Goal: Transaction & Acquisition: Purchase product/service

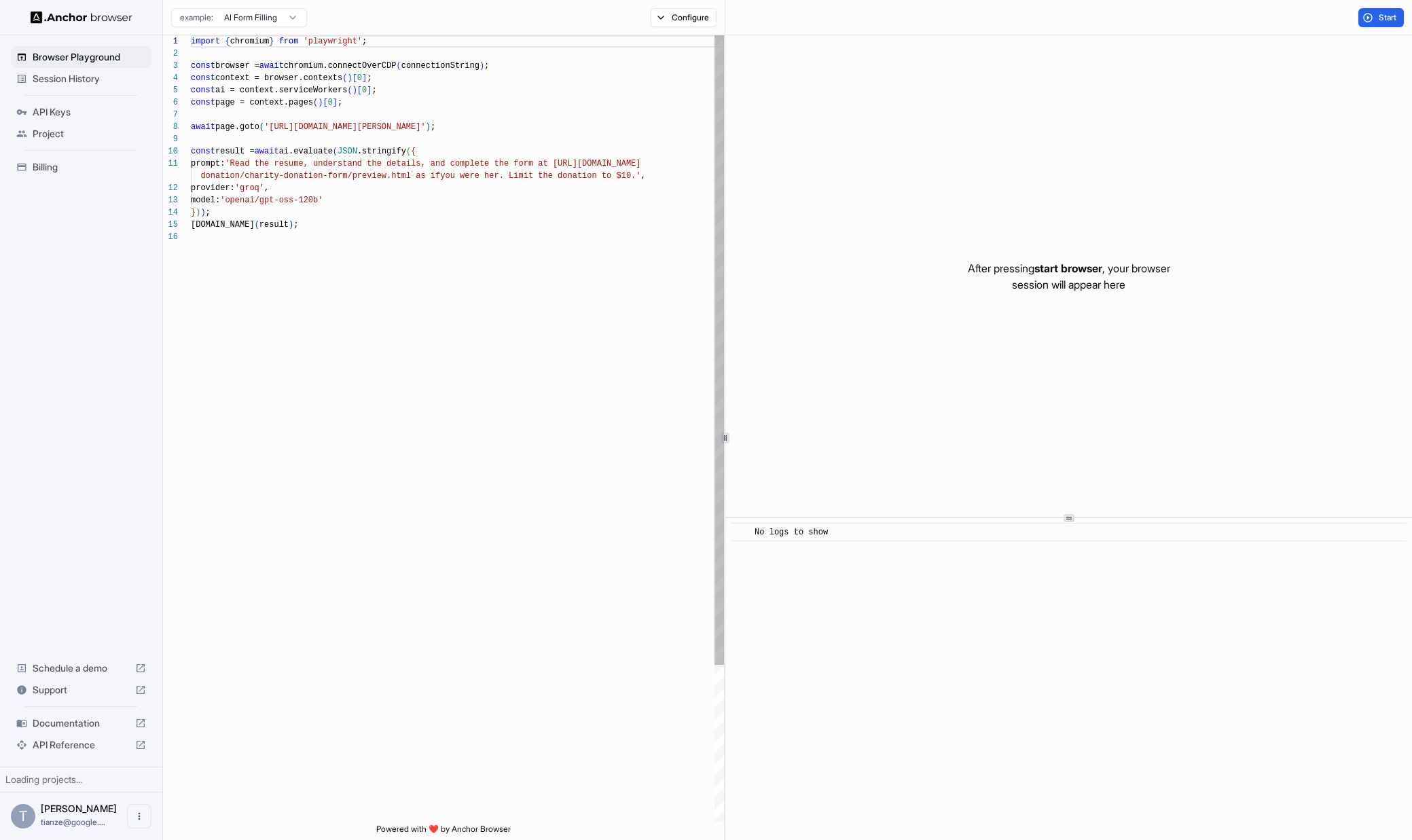
scroll to position [122, 0]
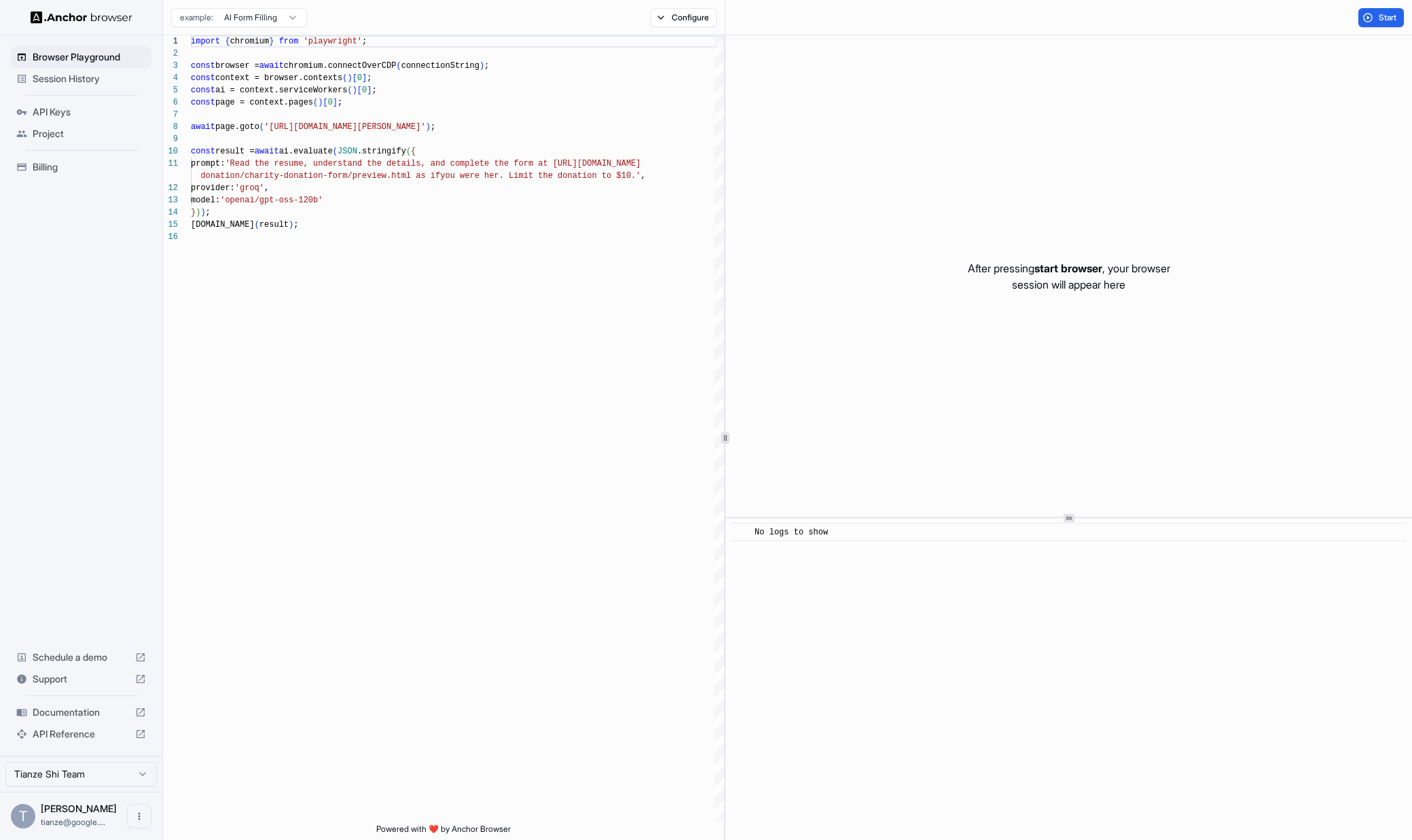
click at [63, 12] on img at bounding box center [81, 17] width 102 height 13
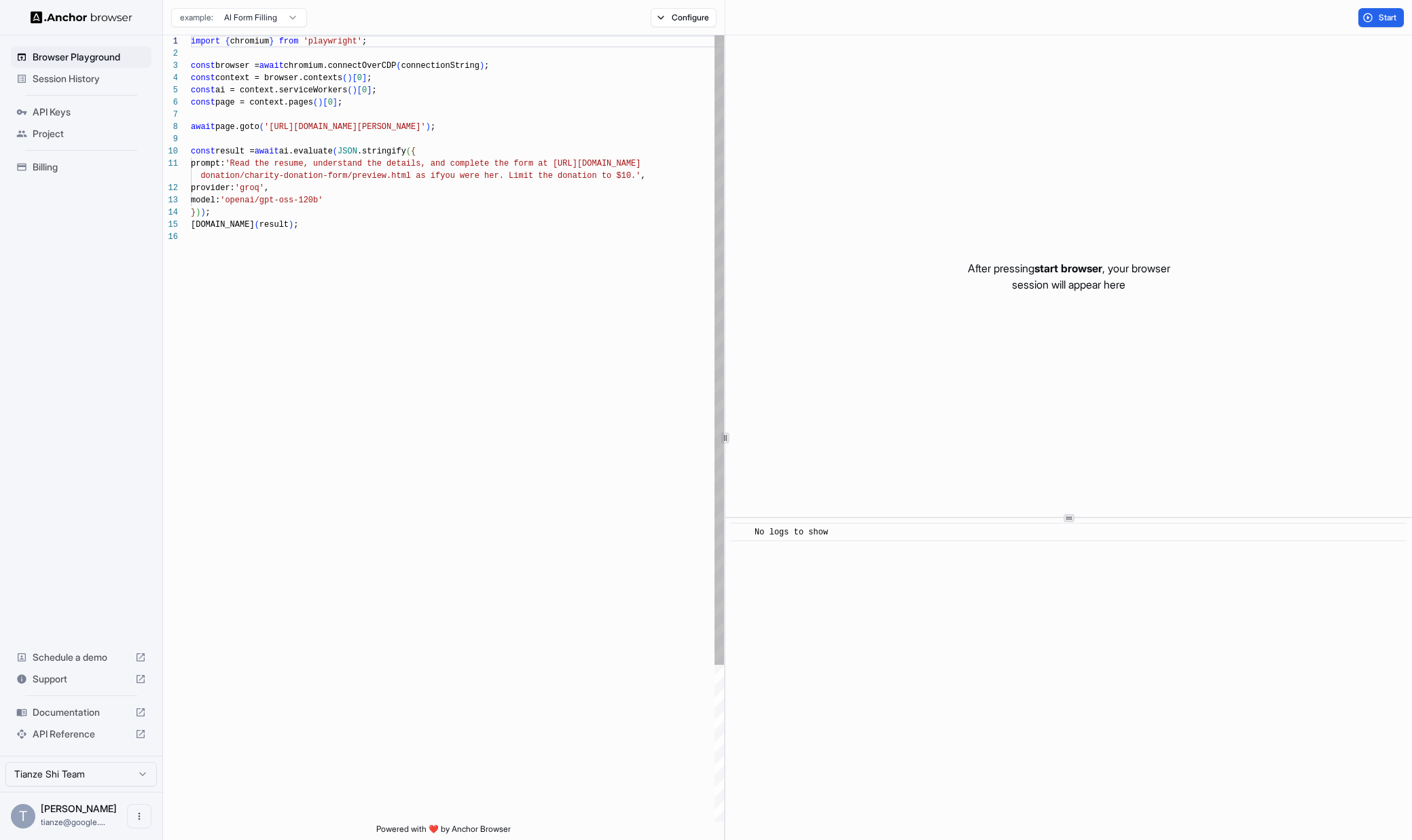
scroll to position [122, 0]
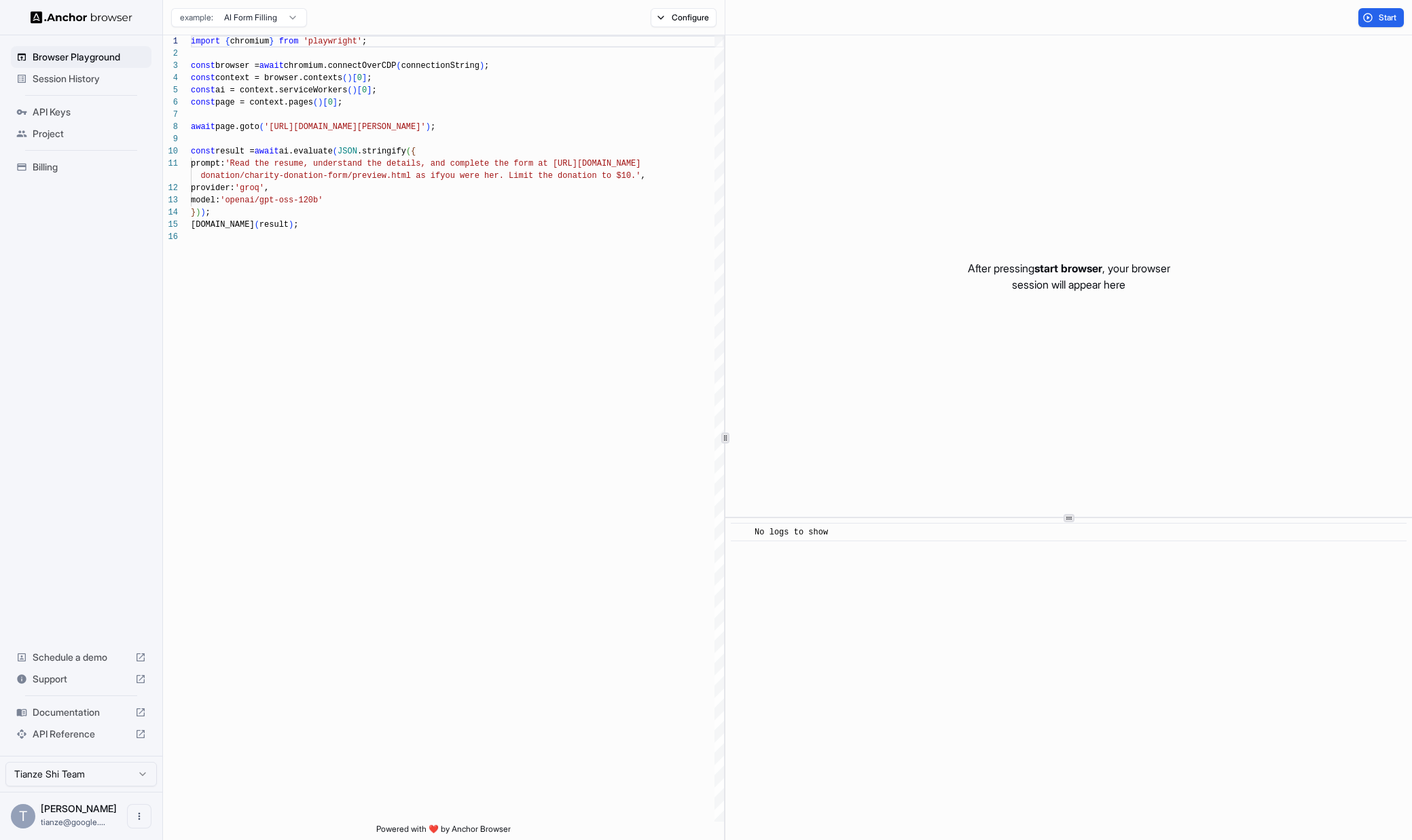
click at [63, 119] on span "API Keys" at bounding box center [89, 112] width 114 height 14
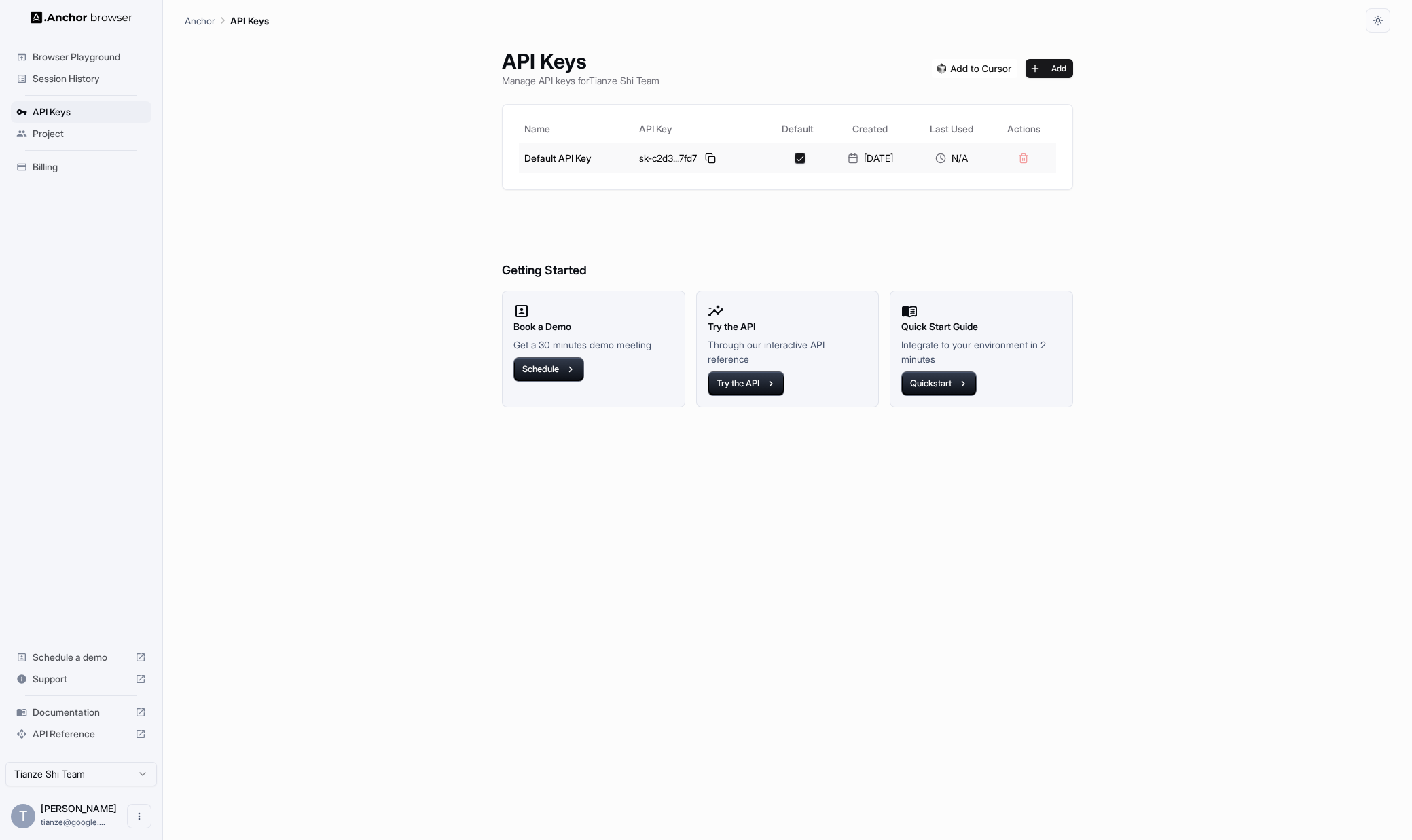
click at [650, 166] on div "sk-c2d3...7fd7" at bounding box center [699, 159] width 121 height 17
click at [639, 166] on div "sk-c2d3...7fd7" at bounding box center [699, 159] width 121 height 17
click at [1073, 78] on button "Add" at bounding box center [1049, 68] width 48 height 19
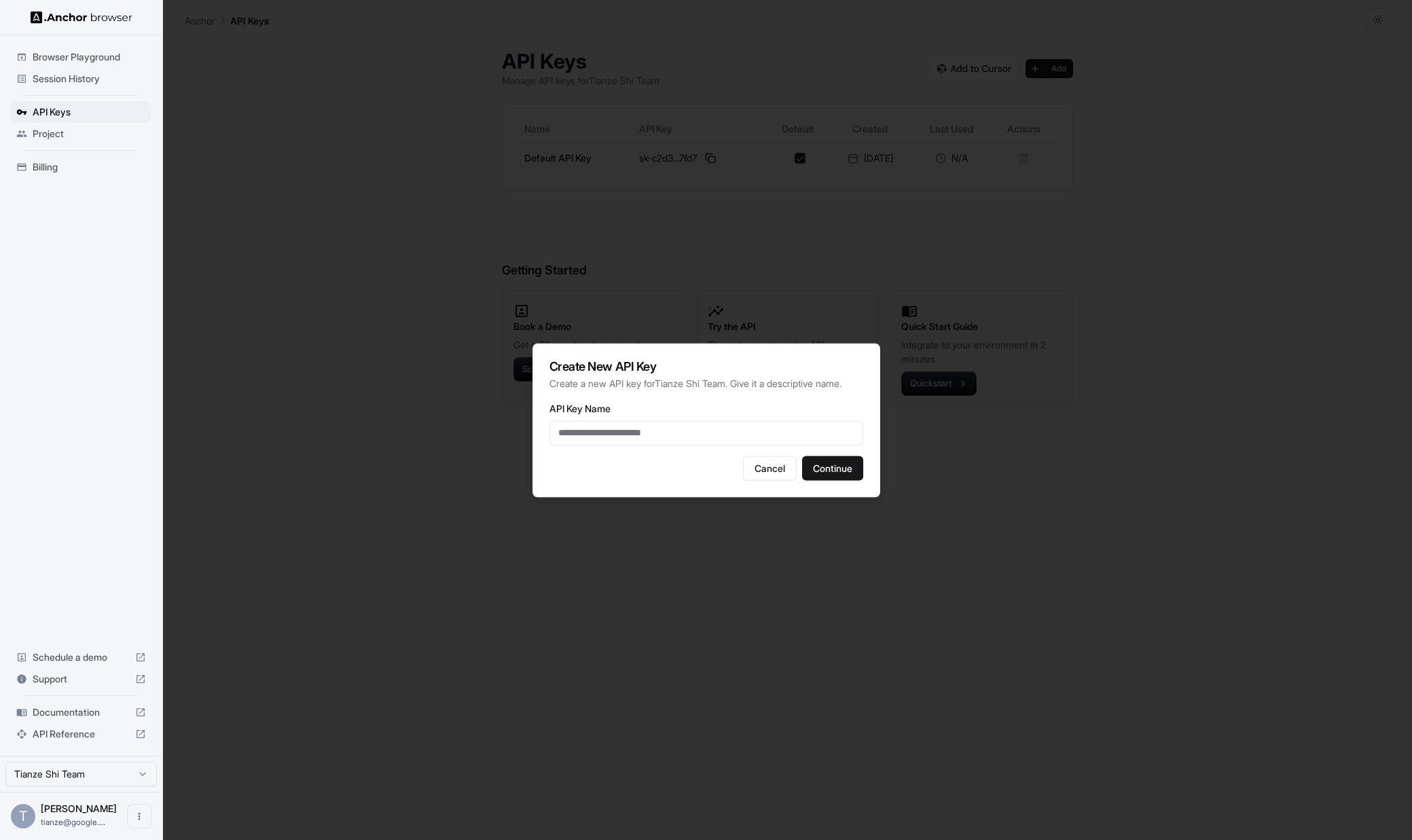
click at [1137, 133] on div at bounding box center [706, 420] width 1412 height 840
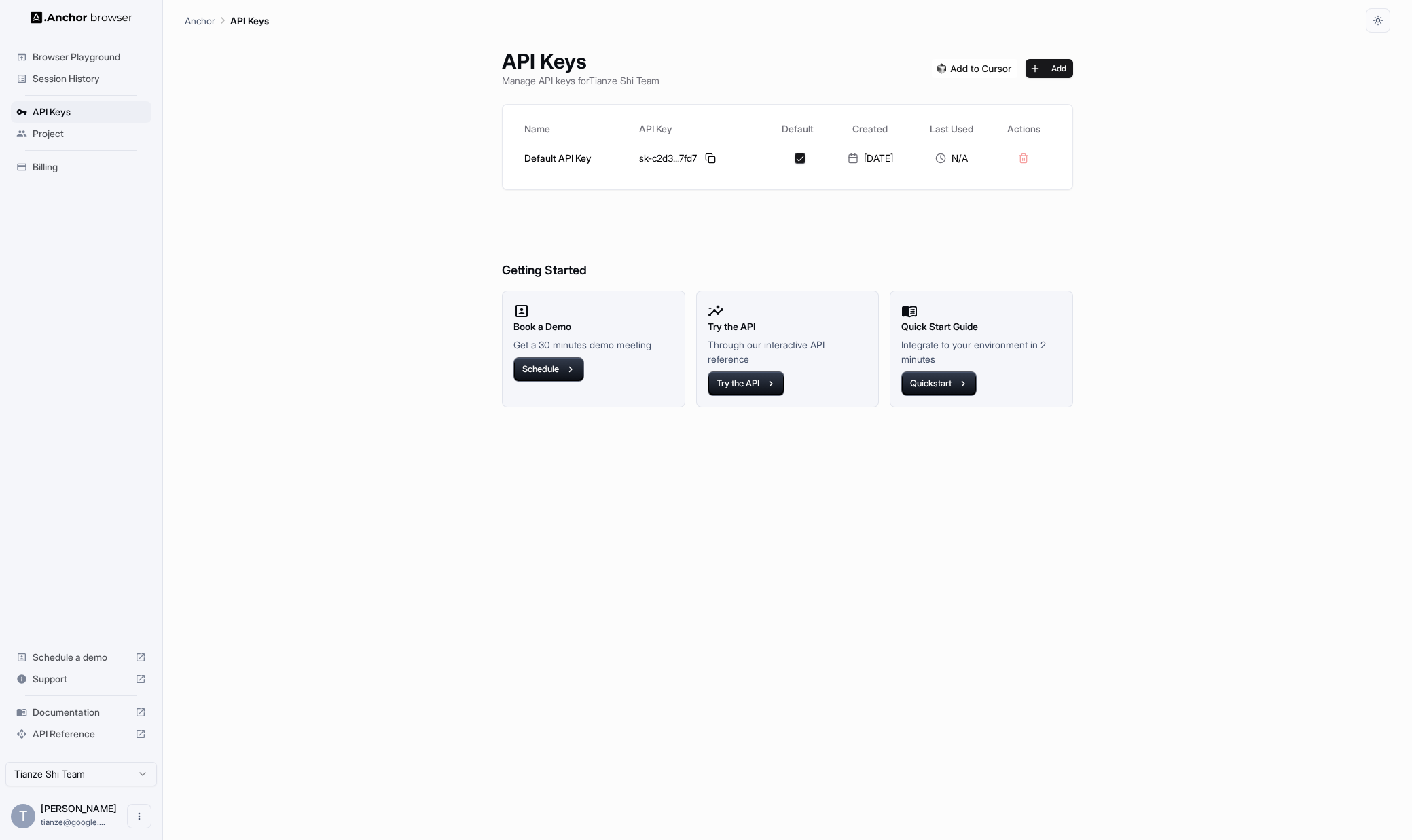
click at [55, 174] on span "Billing" at bounding box center [89, 167] width 114 height 14
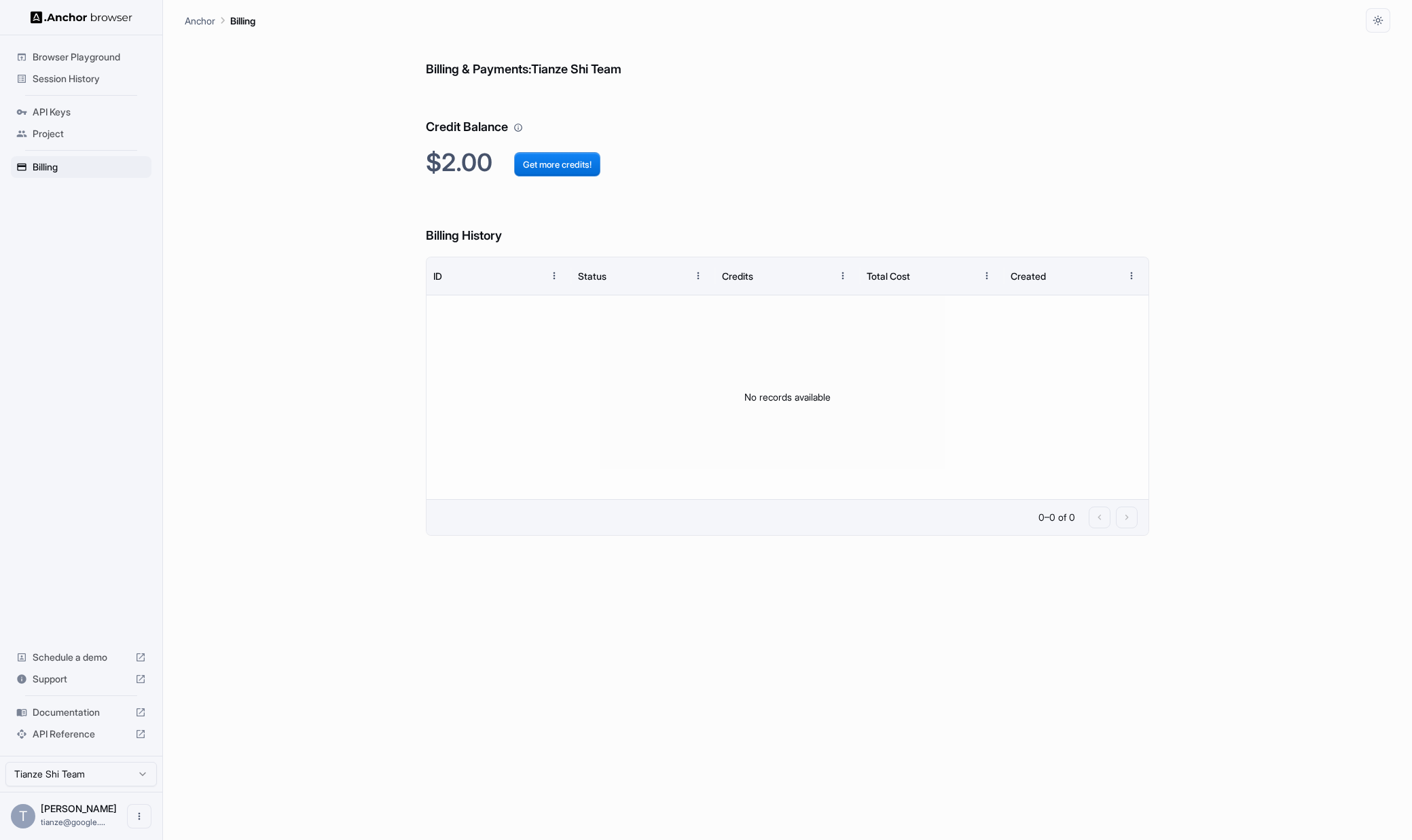
click at [463, 170] on h2 "$2.00 Get more credits!" at bounding box center [787, 163] width 723 height 29
click at [371, 213] on div "Billing & Payments: Tianze Shi Team Credit Balance $2.00 Get more credits! Bill…" at bounding box center [787, 436] width 1205 height 807
click at [634, 164] on h2 "$2.00 Get more credits!" at bounding box center [787, 163] width 723 height 29
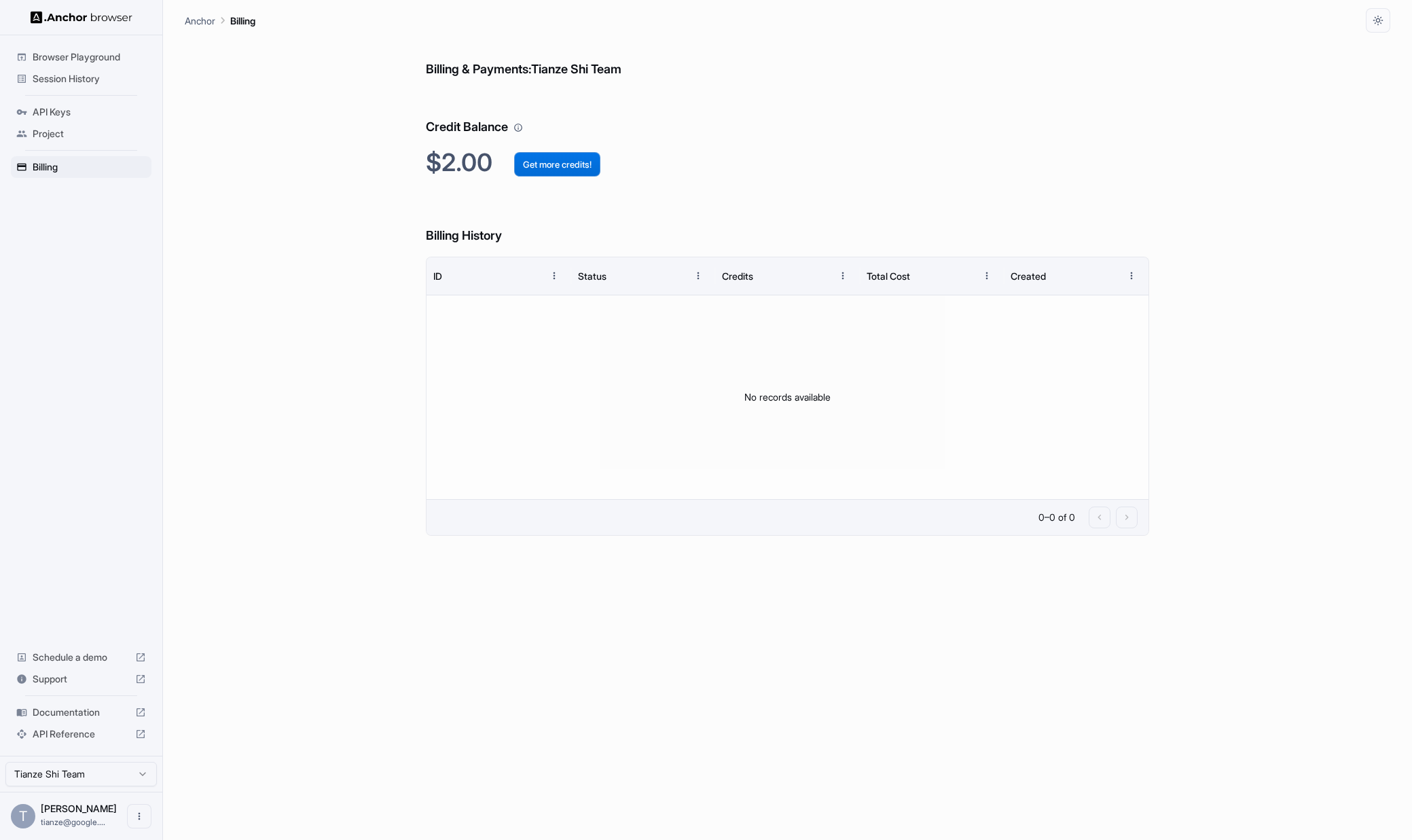
click at [571, 170] on button "Get more credits!" at bounding box center [557, 164] width 86 height 24
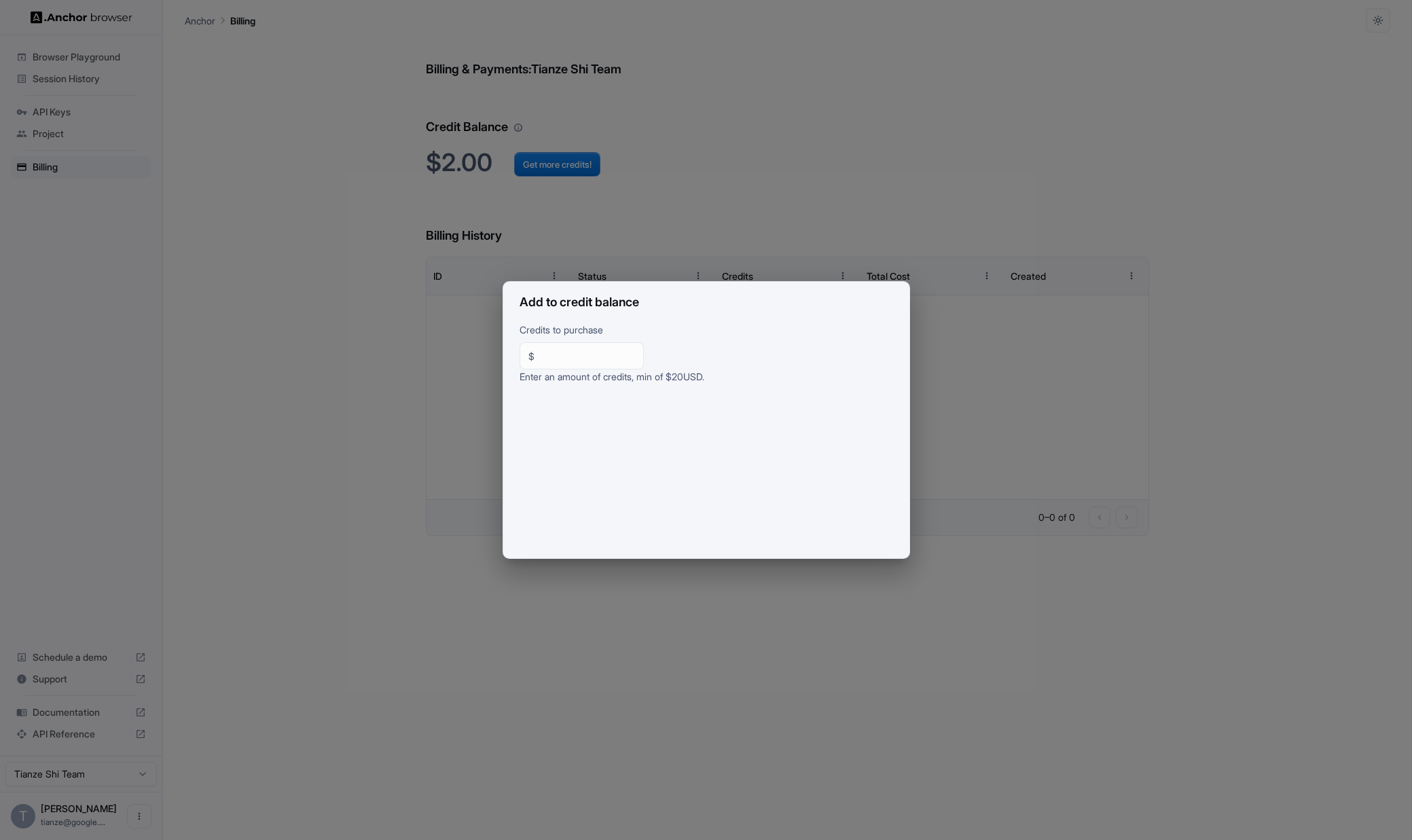
click at [747, 198] on div "Add to credit balance Credits to purchase $ ** ​ Enter an amount of credits, mi…" at bounding box center [706, 420] width 1412 height 840
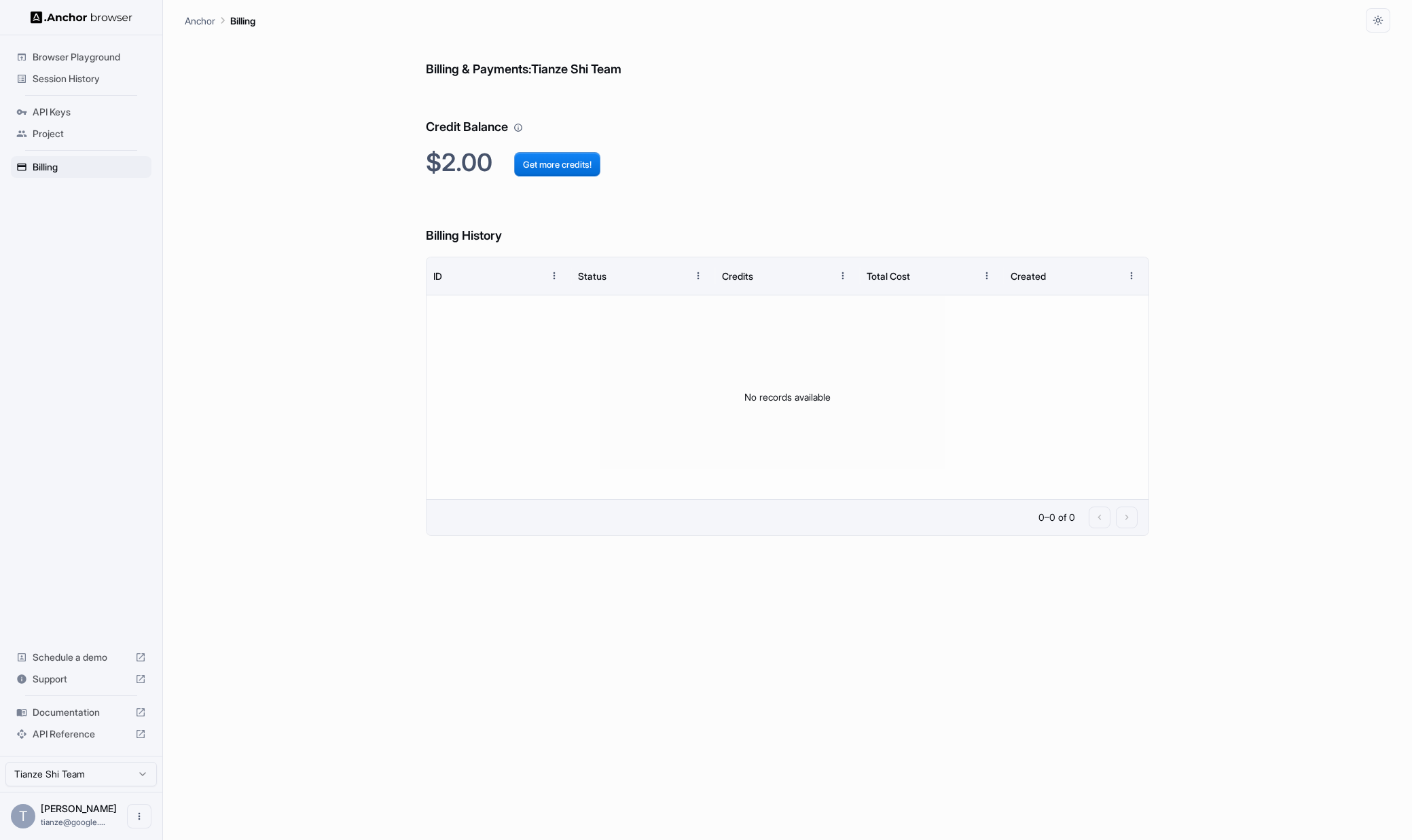
click at [51, 130] on div "Project" at bounding box center [81, 133] width 141 height 21
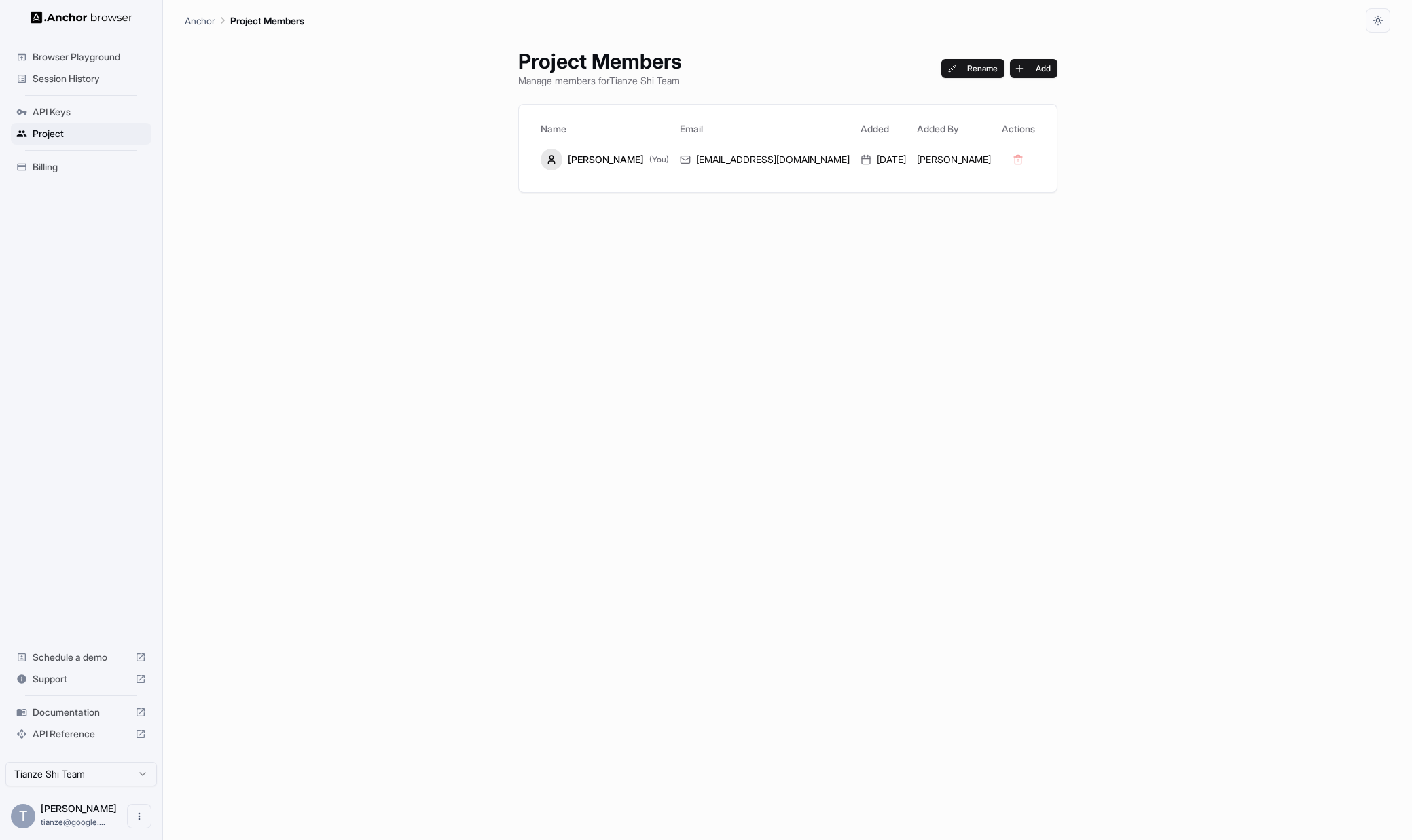
click at [80, 119] on span "API Keys" at bounding box center [89, 112] width 114 height 14
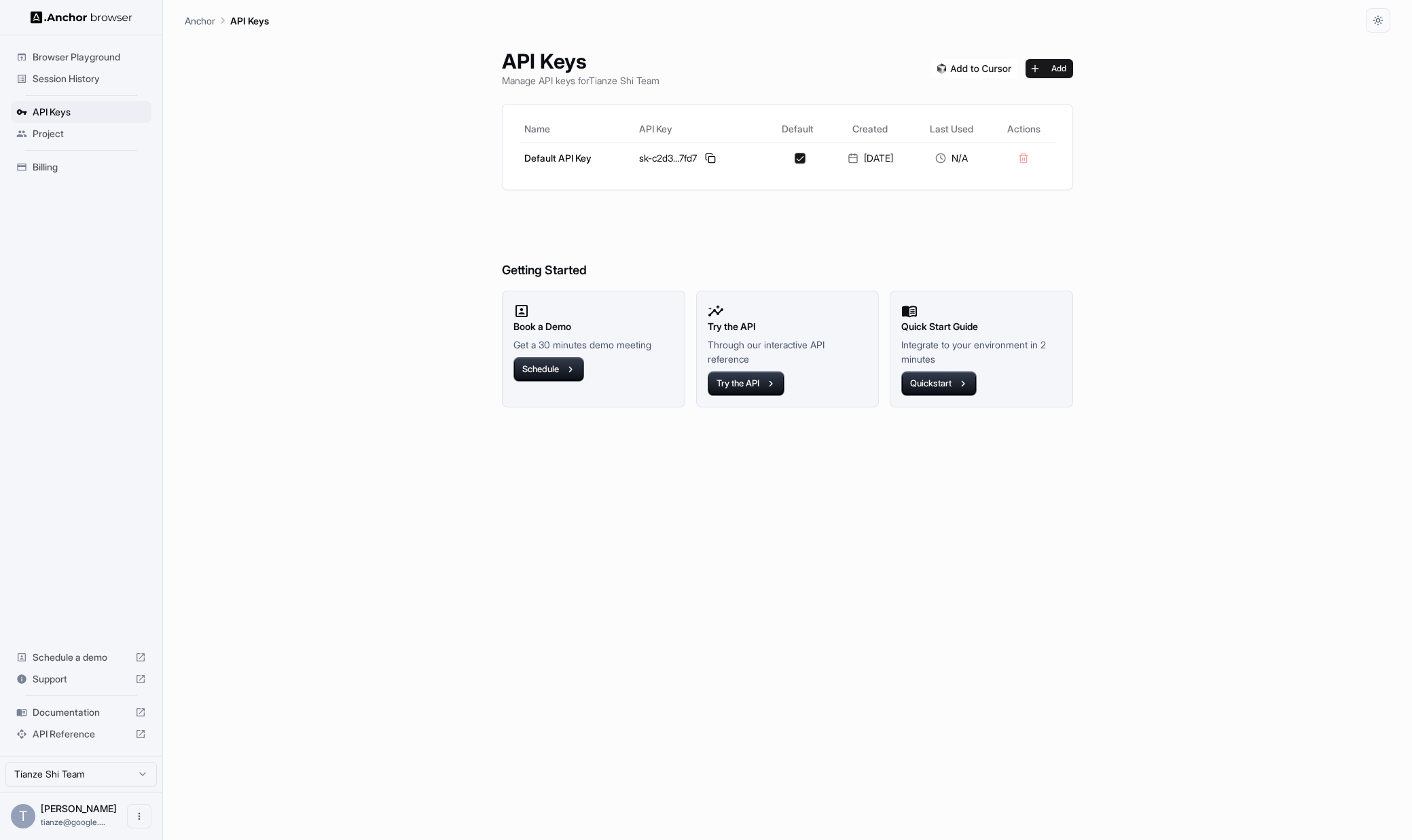
click at [53, 168] on span "Billing" at bounding box center [89, 167] width 114 height 14
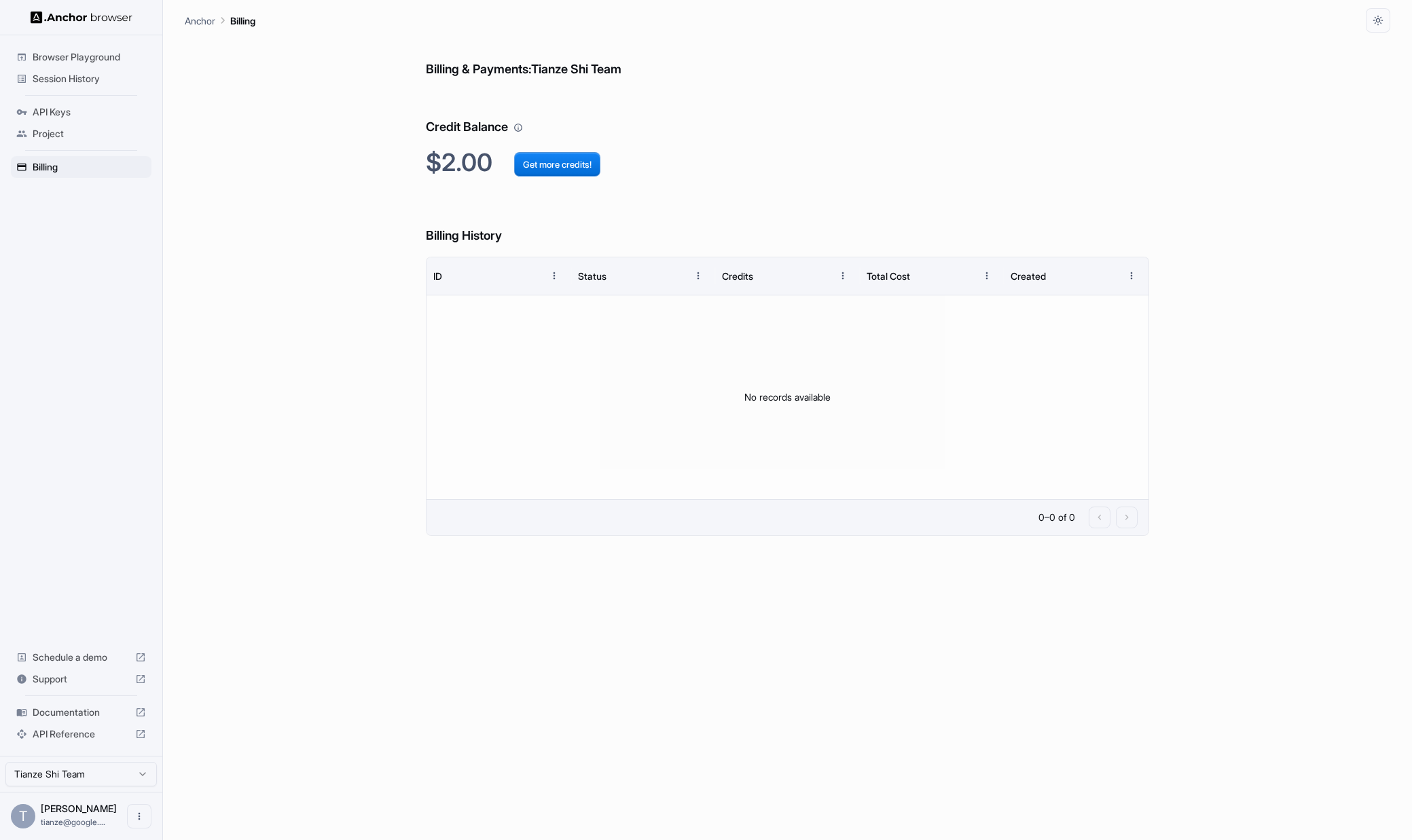
click at [55, 141] on span "Project" at bounding box center [89, 134] width 114 height 14
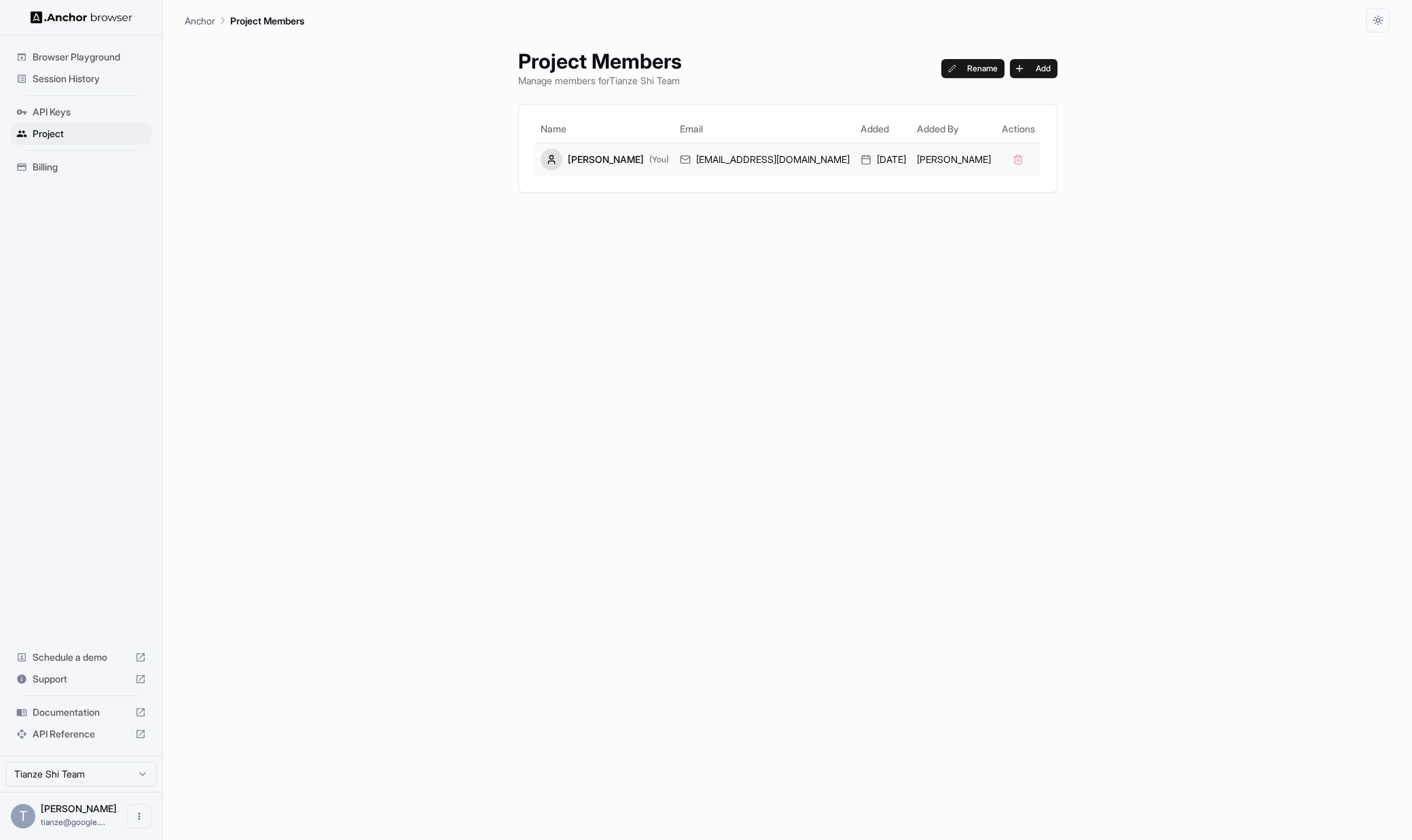
click at [647, 170] on div "[PERSON_NAME] (You)" at bounding box center [604, 159] width 128 height 21
click at [740, 352] on div "Project Members Manage members for [PERSON_NAME] Team Rename Add Name Email Add…" at bounding box center [787, 436] width 572 height 807
click at [67, 672] on span "Support" at bounding box center [81, 679] width 97 height 14
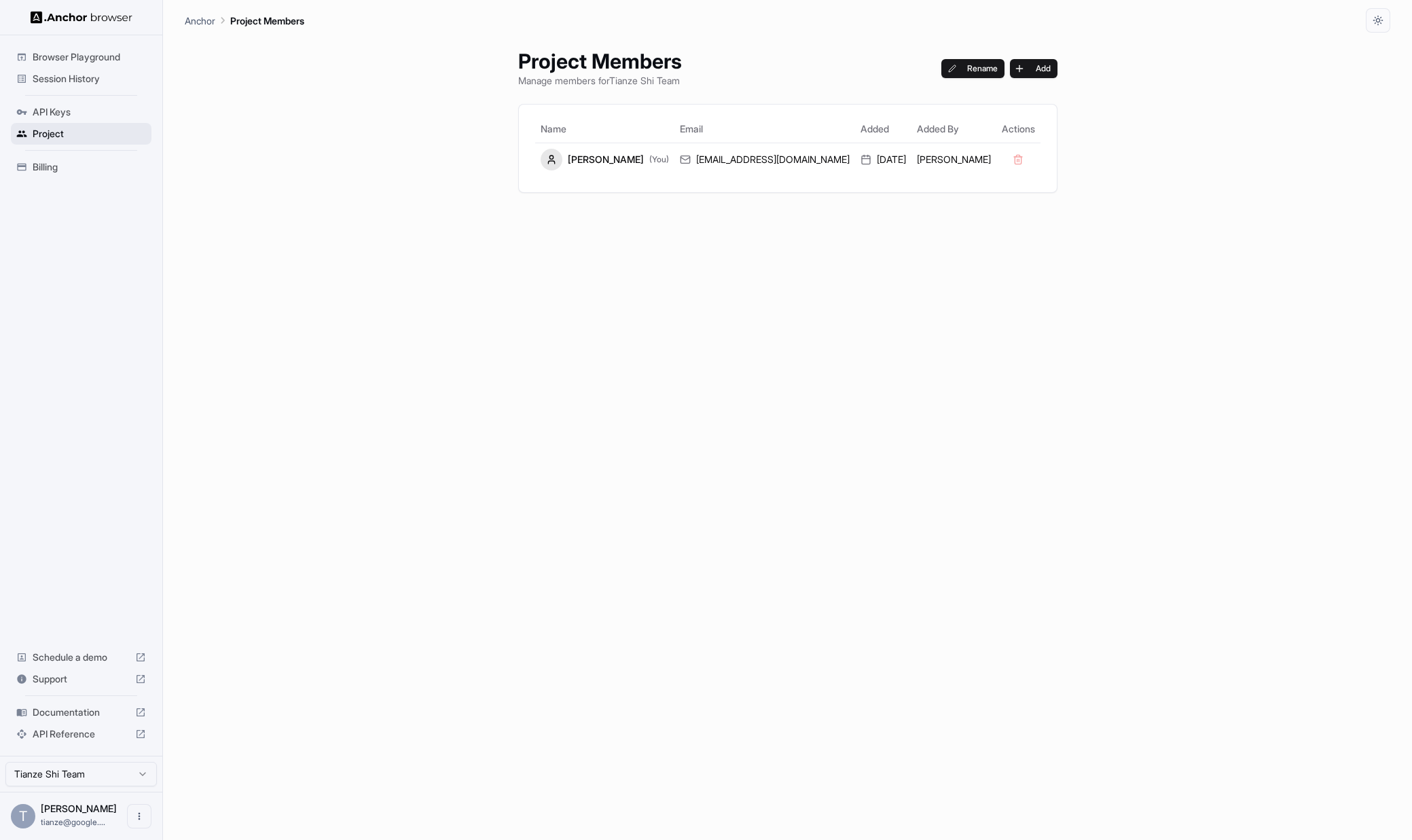
click at [74, 130] on div "Project" at bounding box center [81, 133] width 141 height 21
click at [76, 80] on span "Session History" at bounding box center [89, 79] width 114 height 14
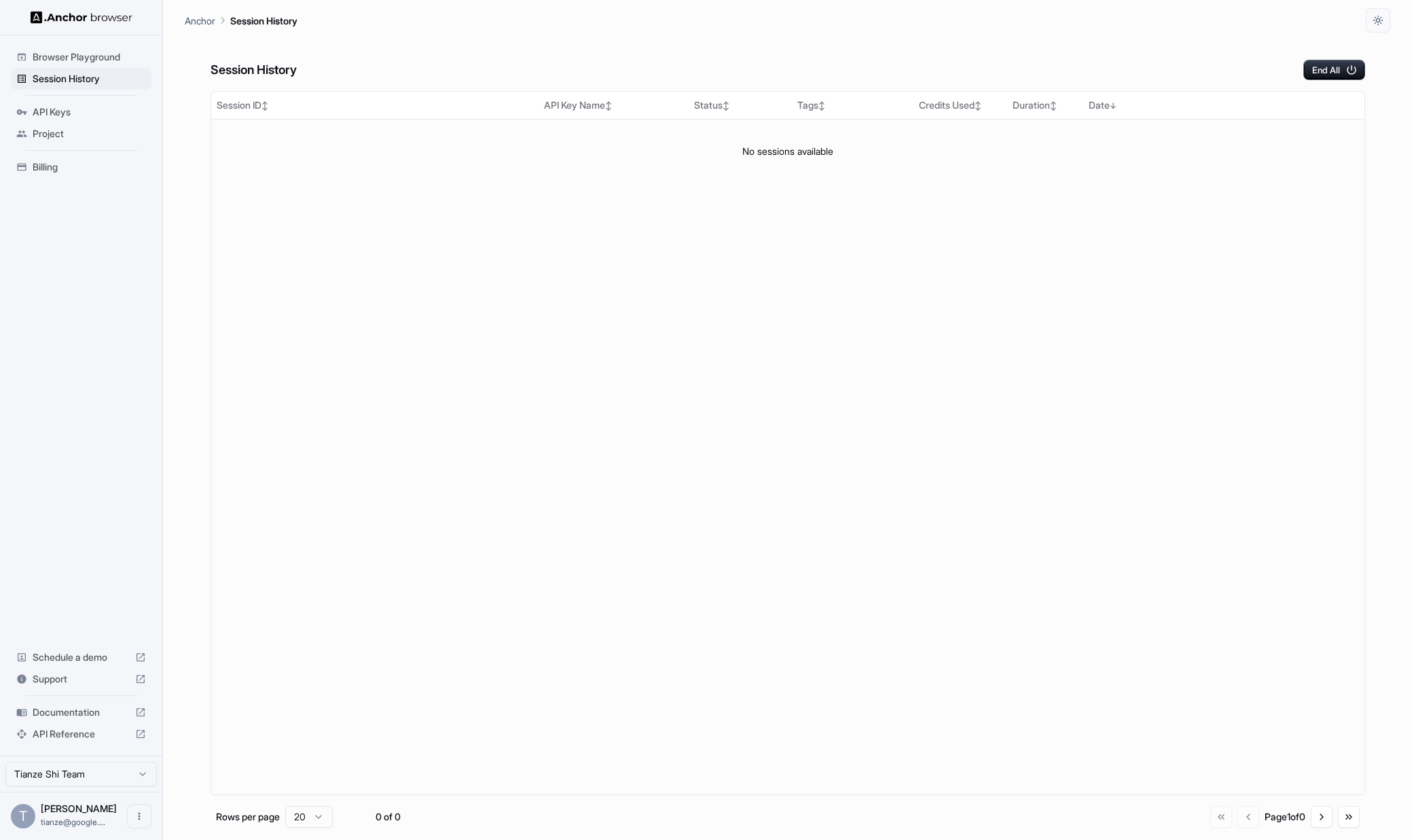
click at [92, 52] on span "Browser Playground" at bounding box center [89, 58] width 114 height 14
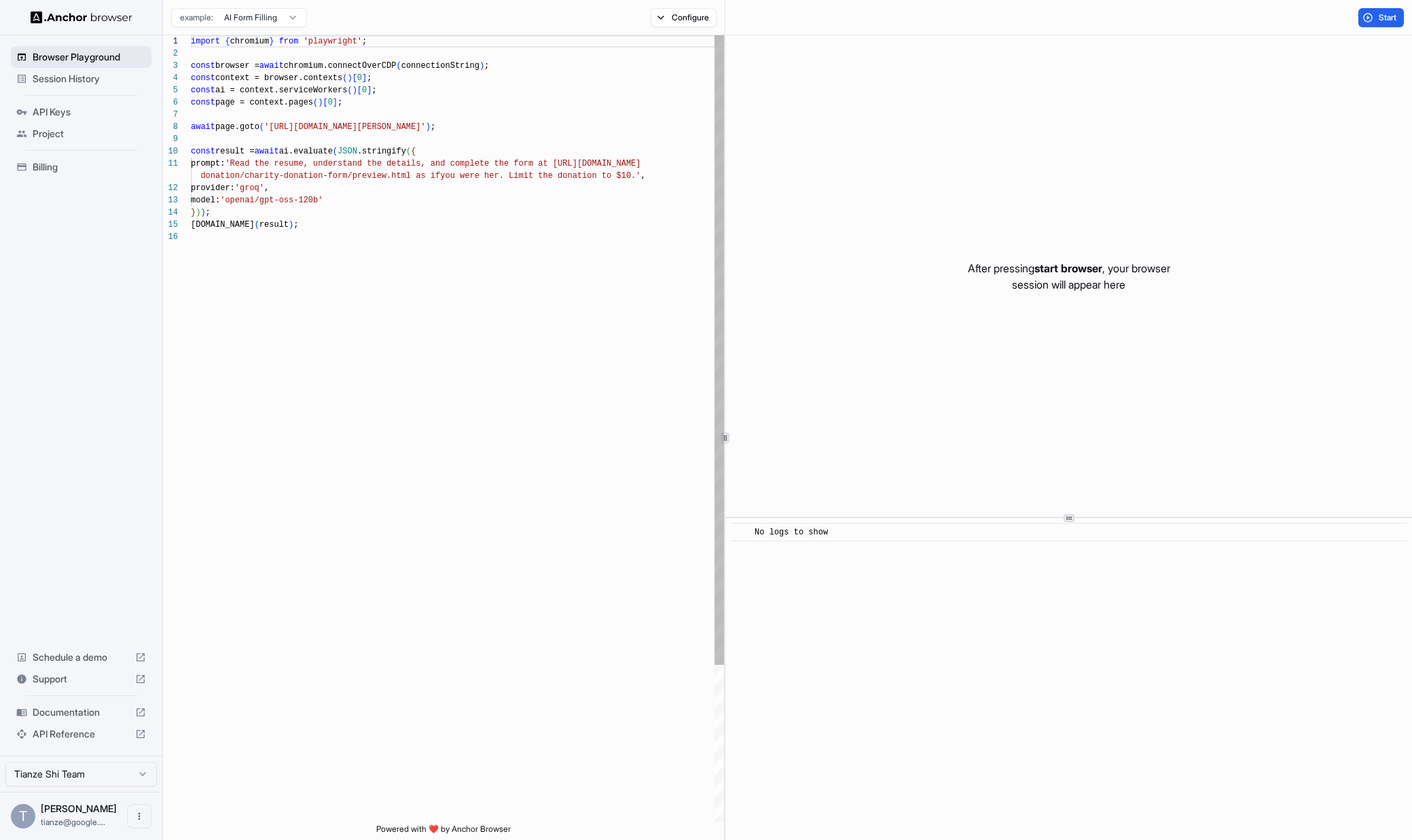
scroll to position [122, 0]
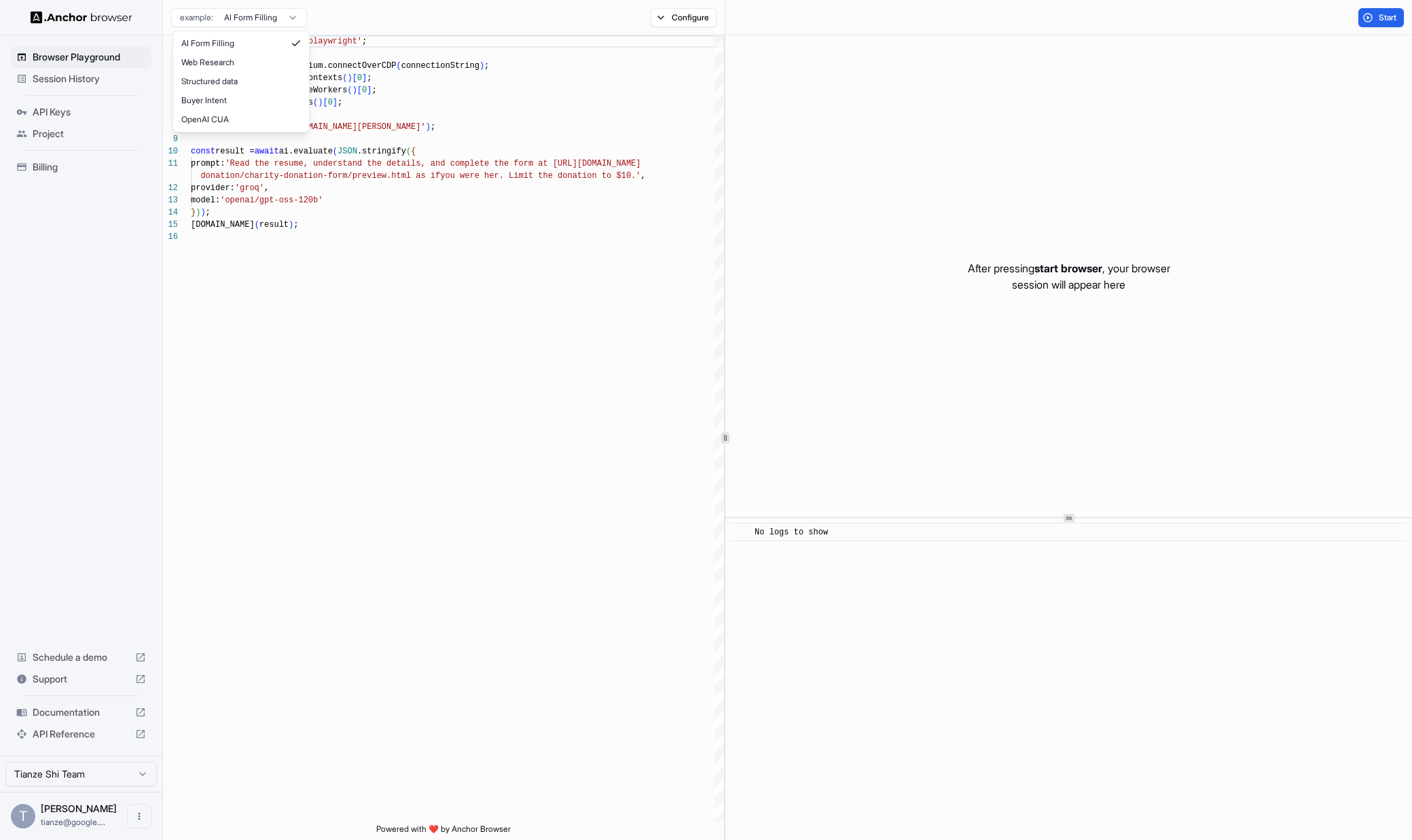
click at [272, 9] on html "Browser Playground Session History API Keys Project Billing Schedule a demo Sup…" at bounding box center [706, 420] width 1412 height 840
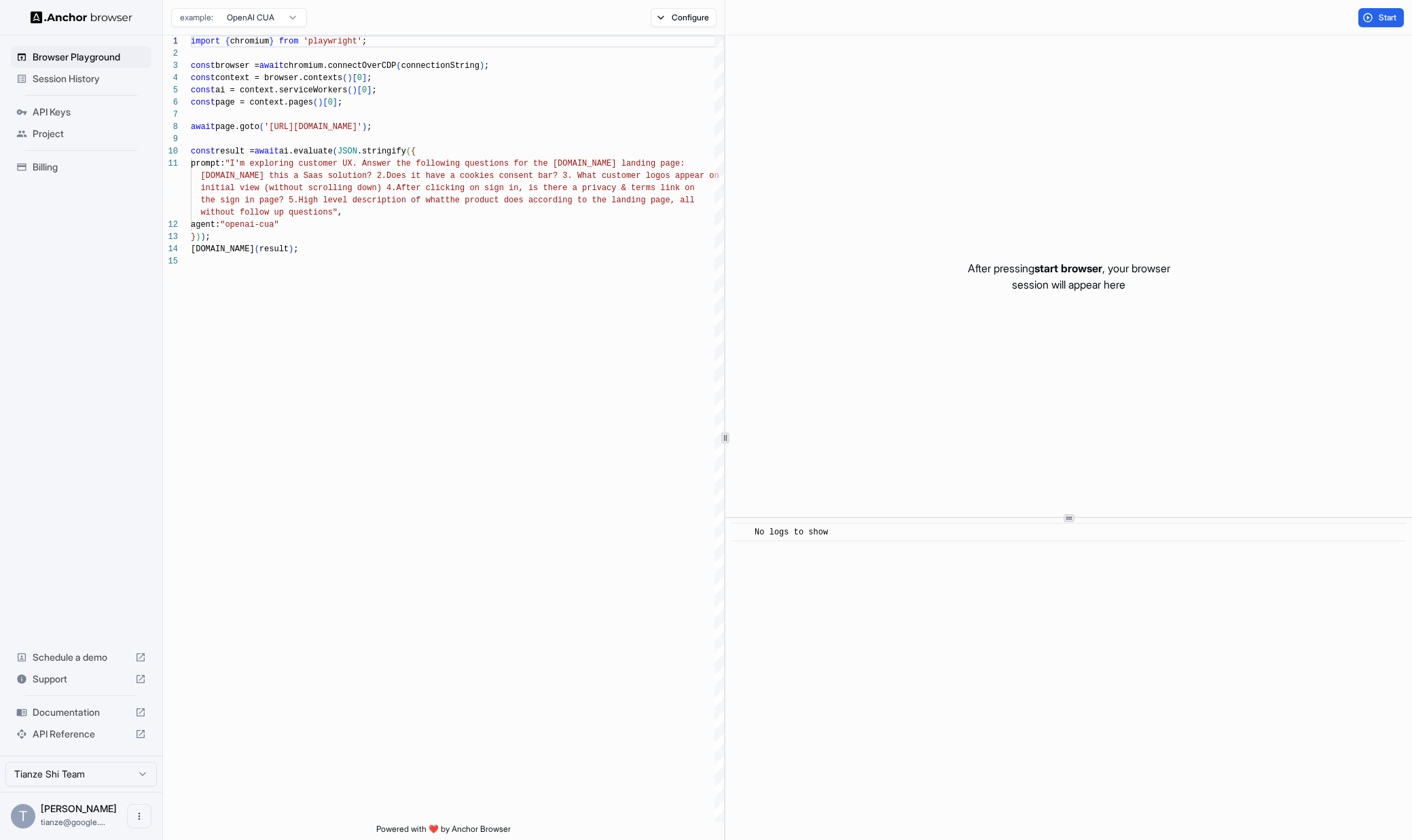
click at [288, 14] on html "Browser Playground Session History API Keys Project Billing Schedule a demo Sup…" at bounding box center [706, 420] width 1412 height 840
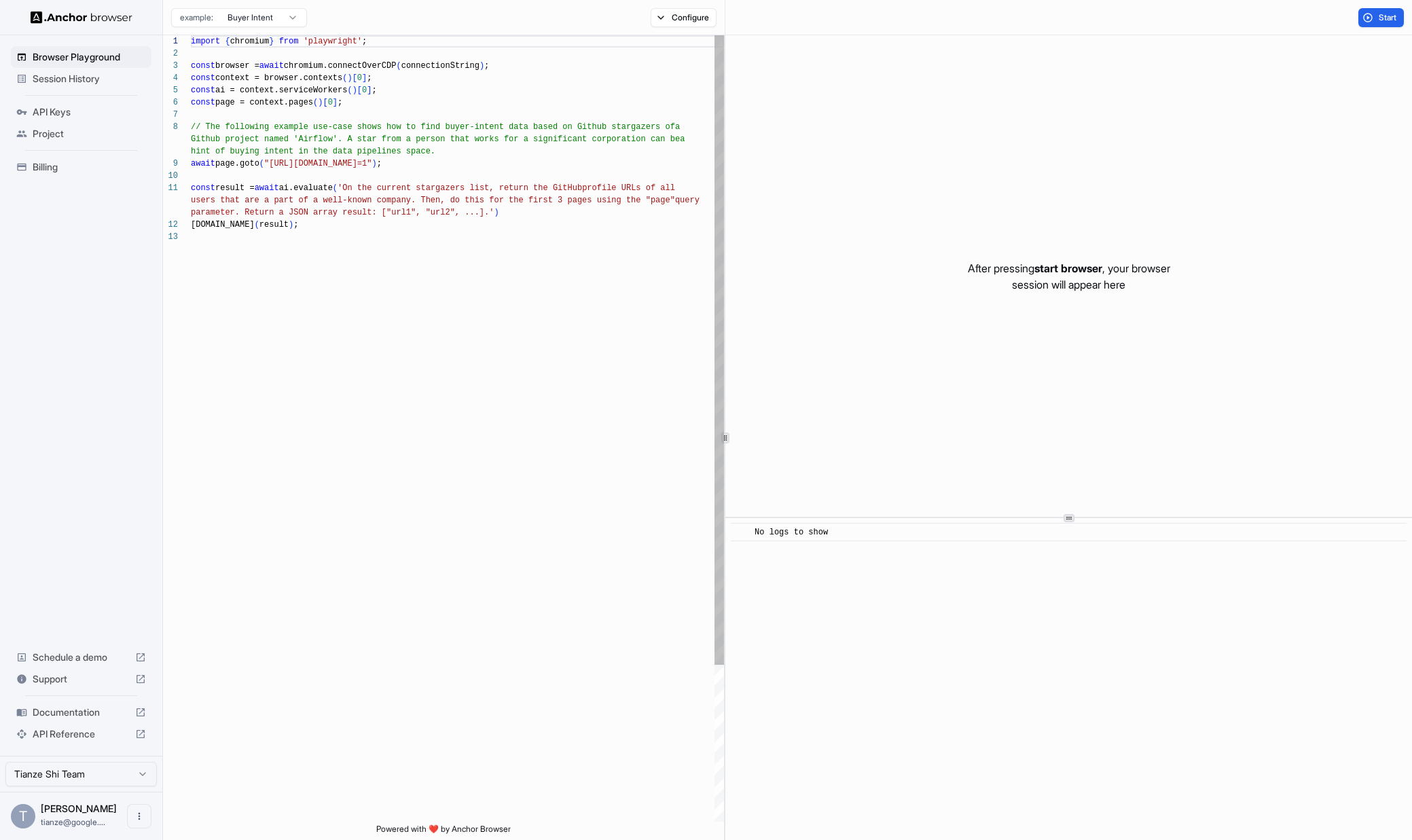
scroll to position [98, 0]
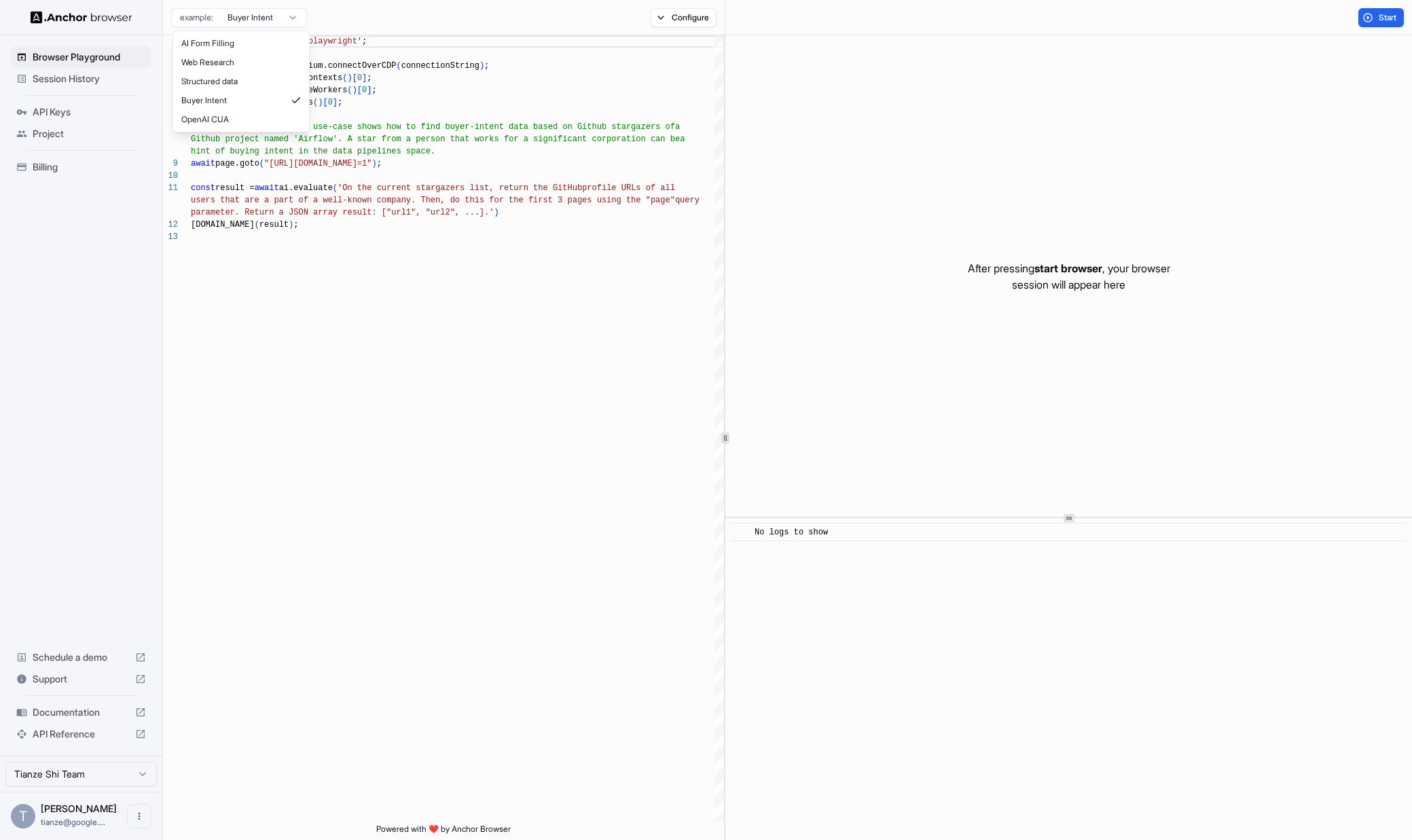
click at [270, 17] on html "Browser Playground Session History API Keys Project Billing Schedule a demo Sup…" at bounding box center [706, 420] width 1412 height 840
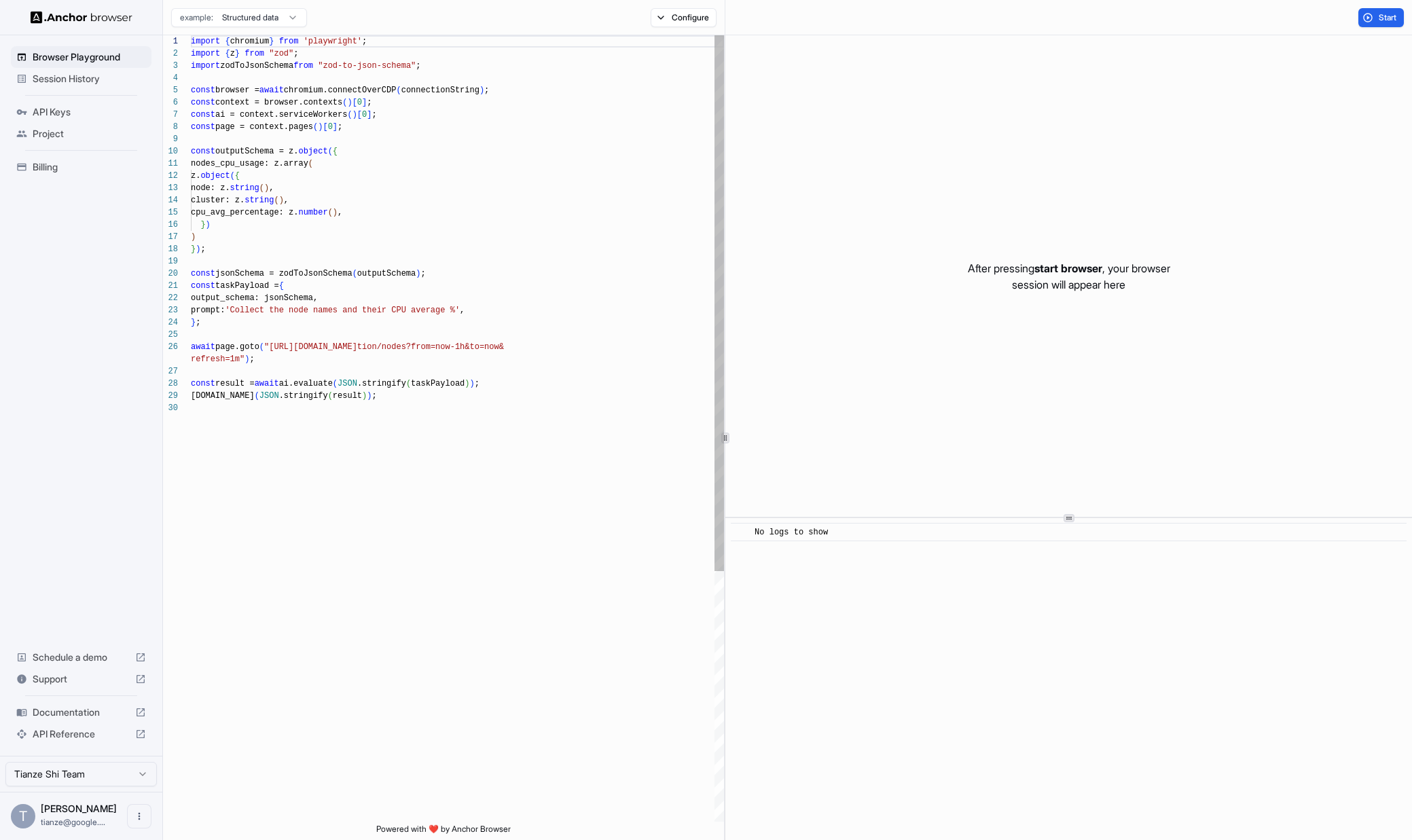
scroll to position [122, 0]
click at [284, 19] on html "Browser Playground Session History API Keys Project Billing Schedule a demo Sup…" at bounding box center [706, 420] width 1412 height 840
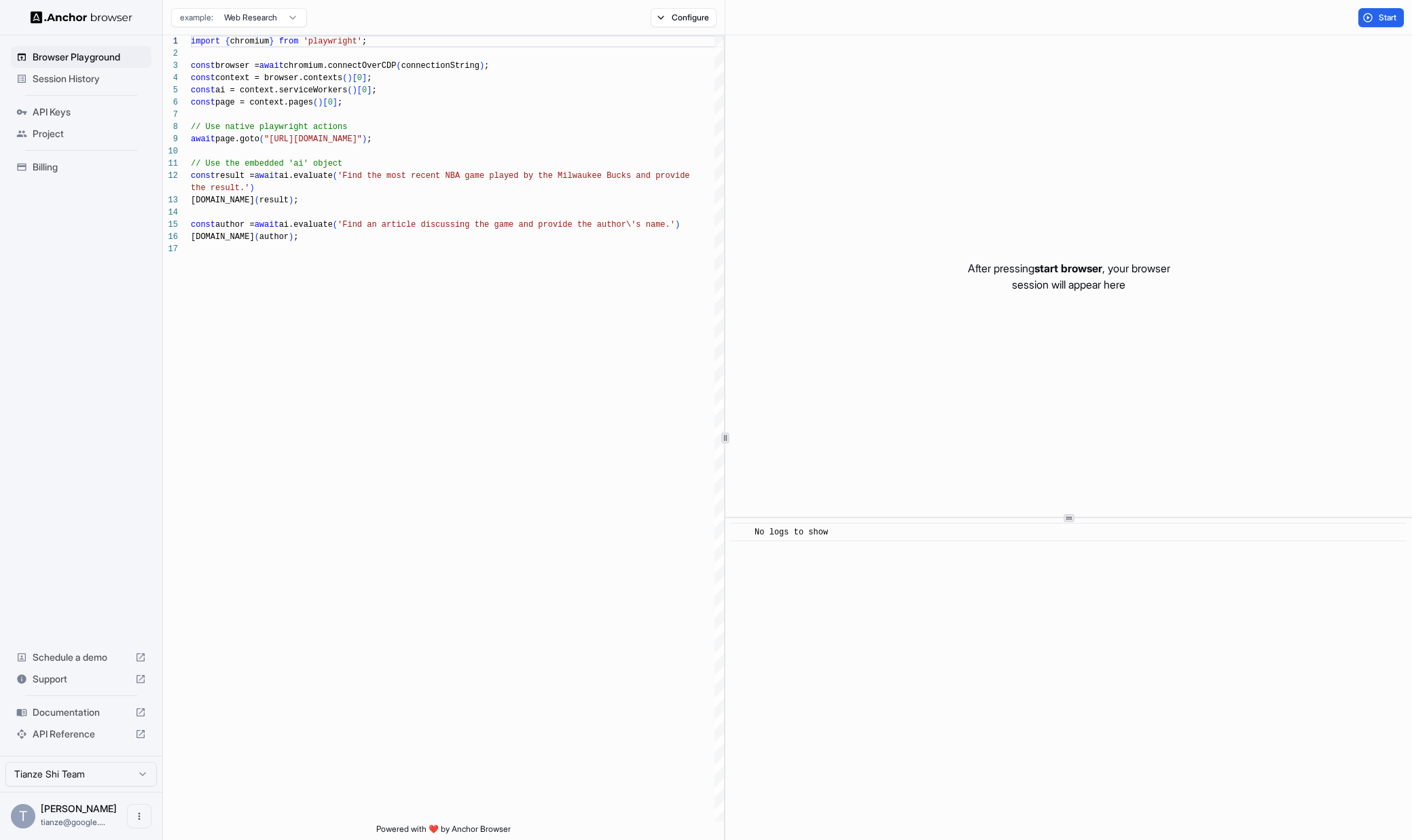
click at [281, 24] on html "Browser Playground Session History API Keys Project Billing Schedule a demo Sup…" at bounding box center [706, 420] width 1412 height 840
type textarea "**********"
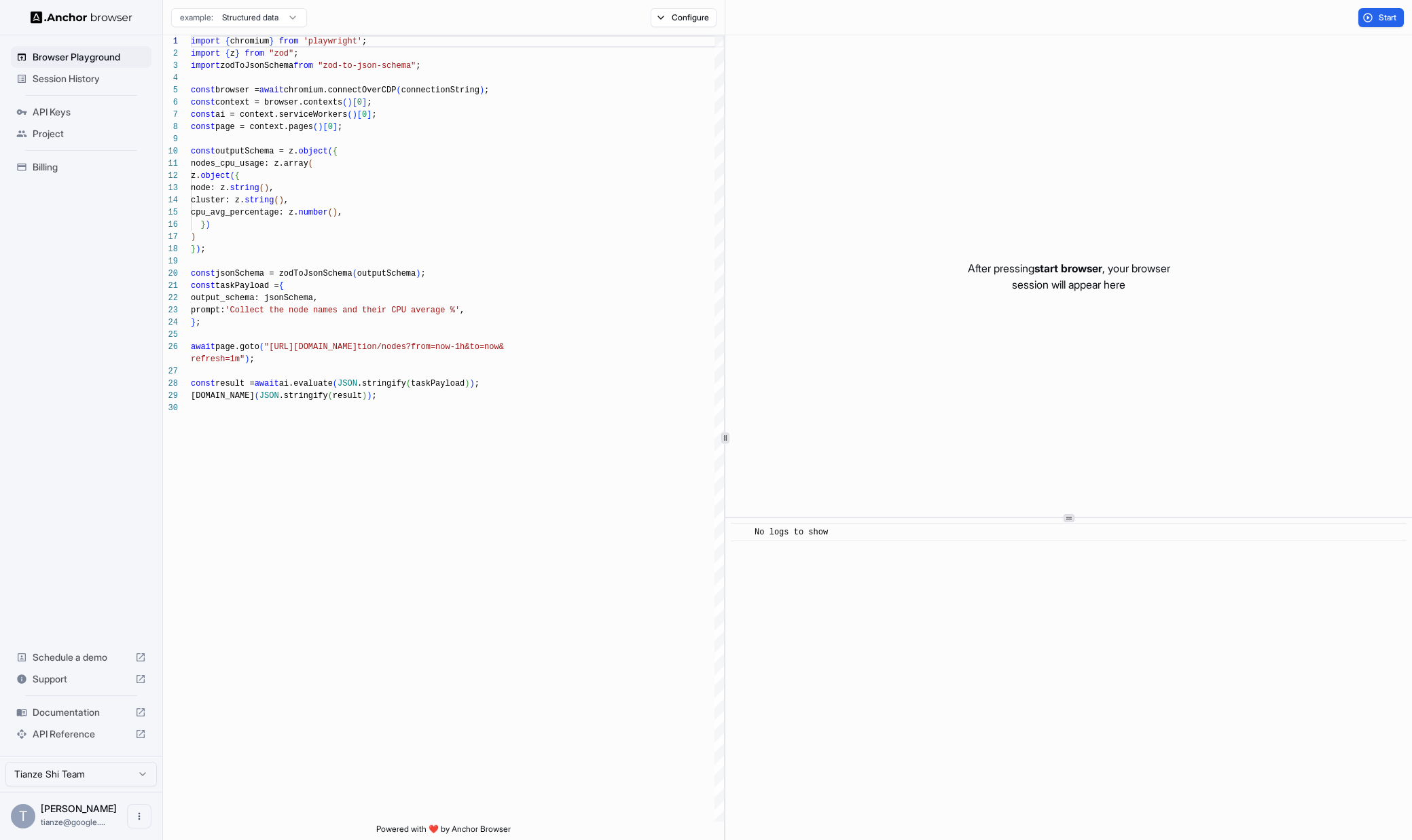
click at [685, 28] on div "example: Structured data Configure" at bounding box center [444, 17] width 562 height 35
click at [686, 23] on button "Configure" at bounding box center [683, 17] width 66 height 19
click at [889, 57] on button "button" at bounding box center [876, 56] width 24 height 14
click at [889, 58] on button "button" at bounding box center [876, 56] width 24 height 14
click at [790, 58] on icon at bounding box center [786, 55] width 10 height 10
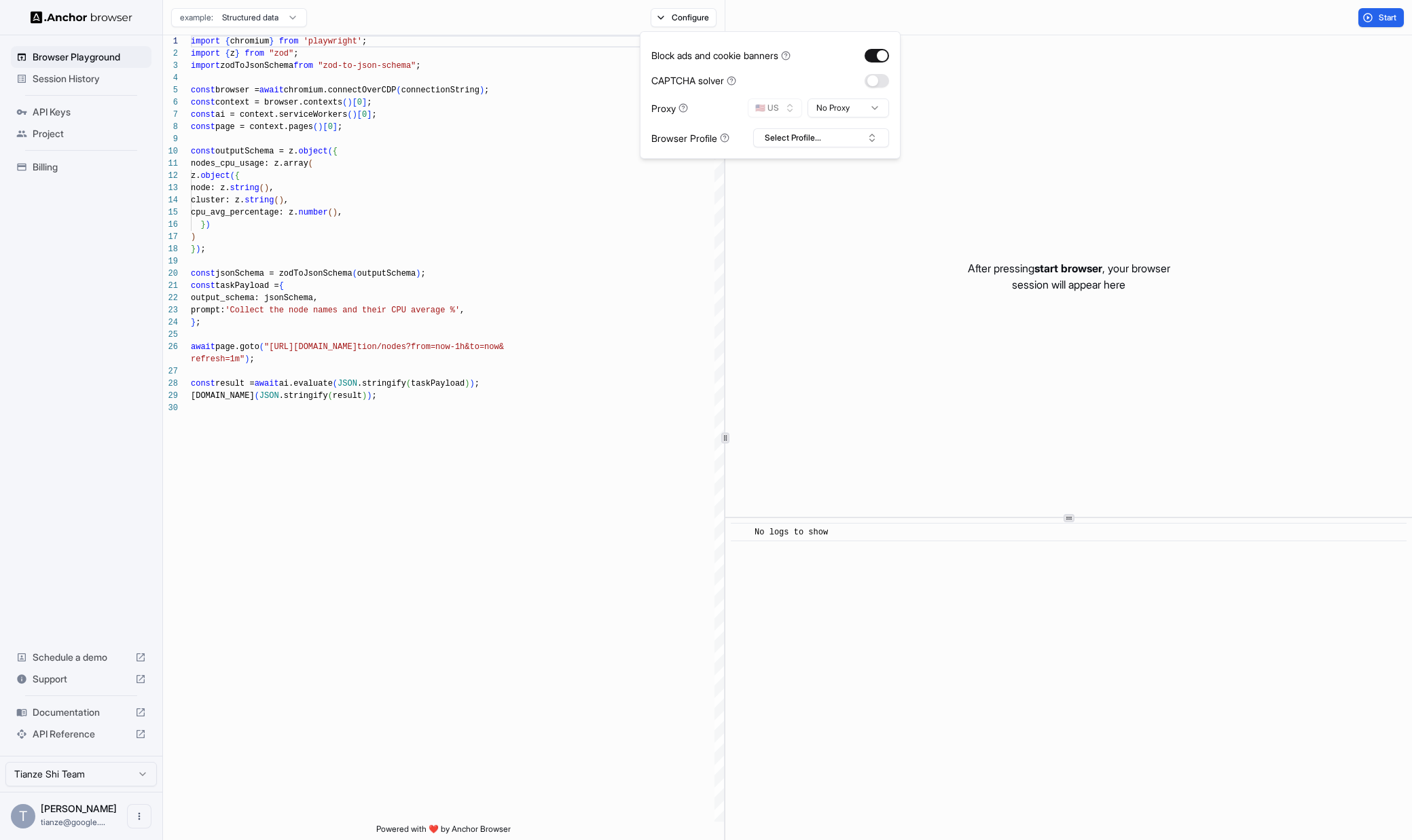
click at [790, 60] on icon at bounding box center [786, 55] width 10 height 10
click at [903, 120] on html "Browser Playground Session History API Keys Project Billing Schedule a demo Sup…" at bounding box center [706, 420] width 1412 height 840
click at [902, 118] on html "Browser Playground Session History API Keys Project Billing Schedule a demo Sup…" at bounding box center [706, 420] width 1412 height 840
click at [705, 19] on button "Configure" at bounding box center [683, 17] width 66 height 19
click at [889, 87] on button "button" at bounding box center [876, 81] width 24 height 14
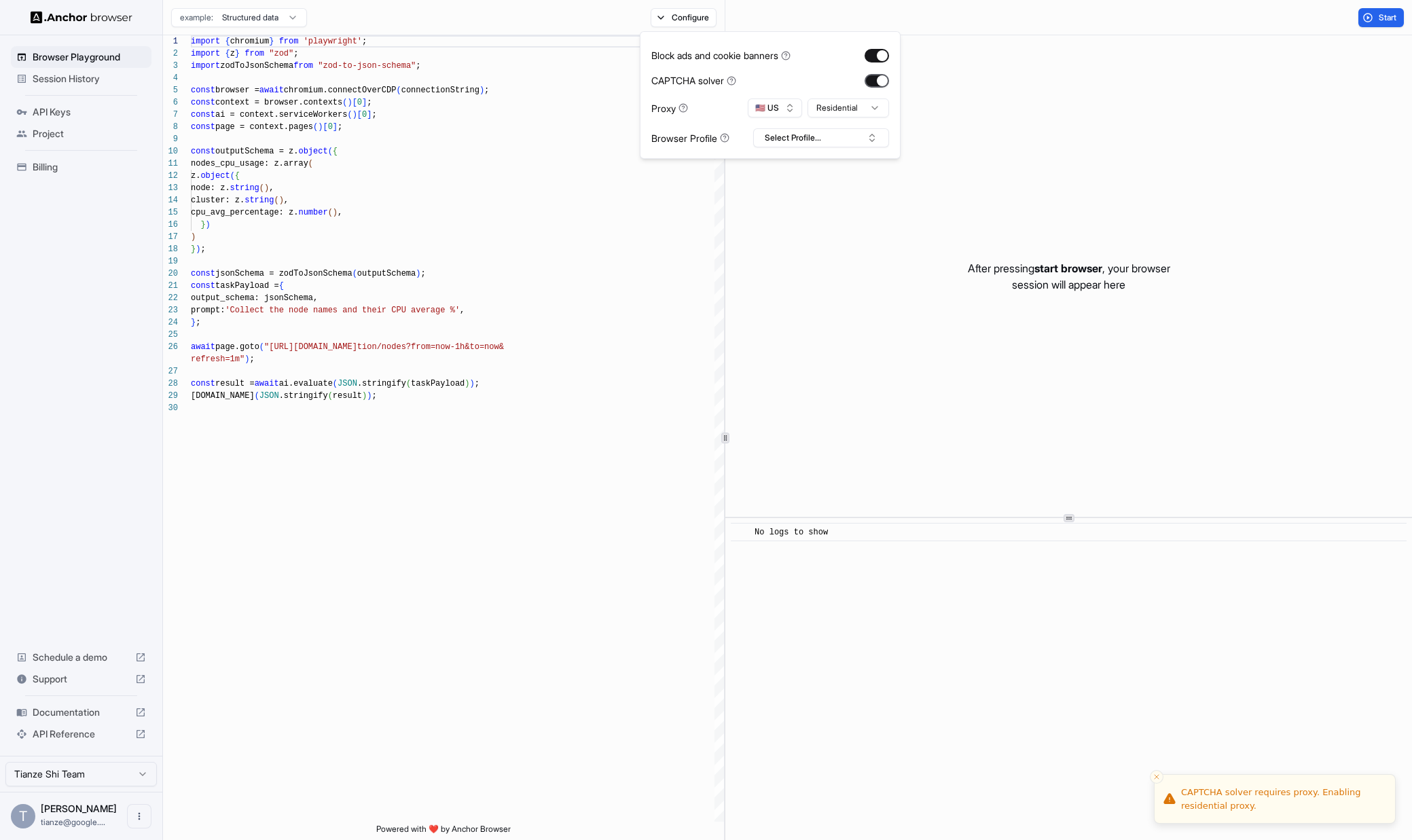
click at [889, 84] on button "button" at bounding box center [876, 81] width 24 height 14
click at [862, 148] on button "Select Profile..." at bounding box center [821, 137] width 136 height 19
click at [772, 140] on div "Browser Profile Select Profile..." at bounding box center [770, 137] width 238 height 19
click at [651, 19] on button "Configure" at bounding box center [683, 17] width 66 height 19
click at [49, 119] on span "API Keys" at bounding box center [89, 112] width 114 height 14
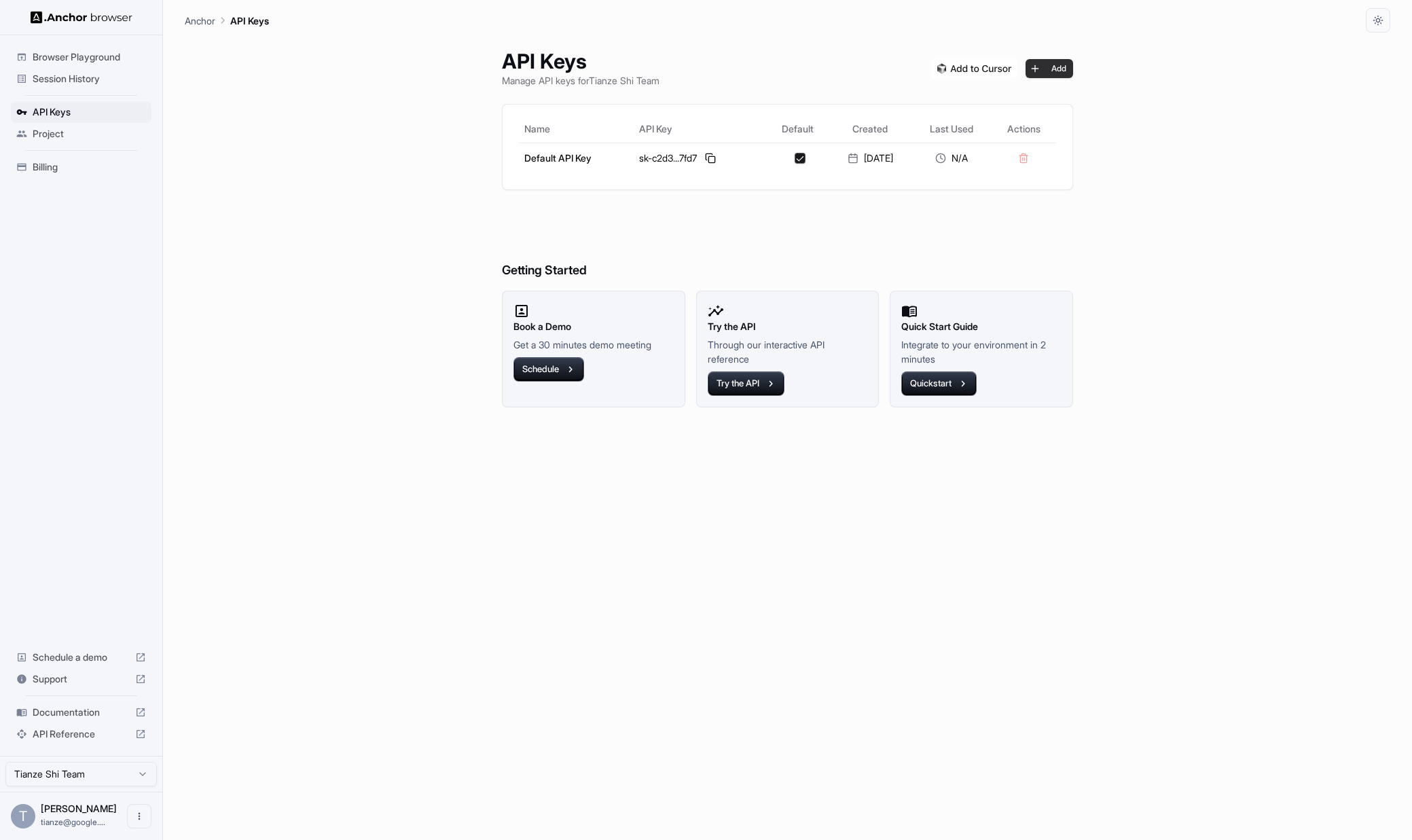
click at [1073, 78] on button "Add" at bounding box center [1049, 68] width 48 height 19
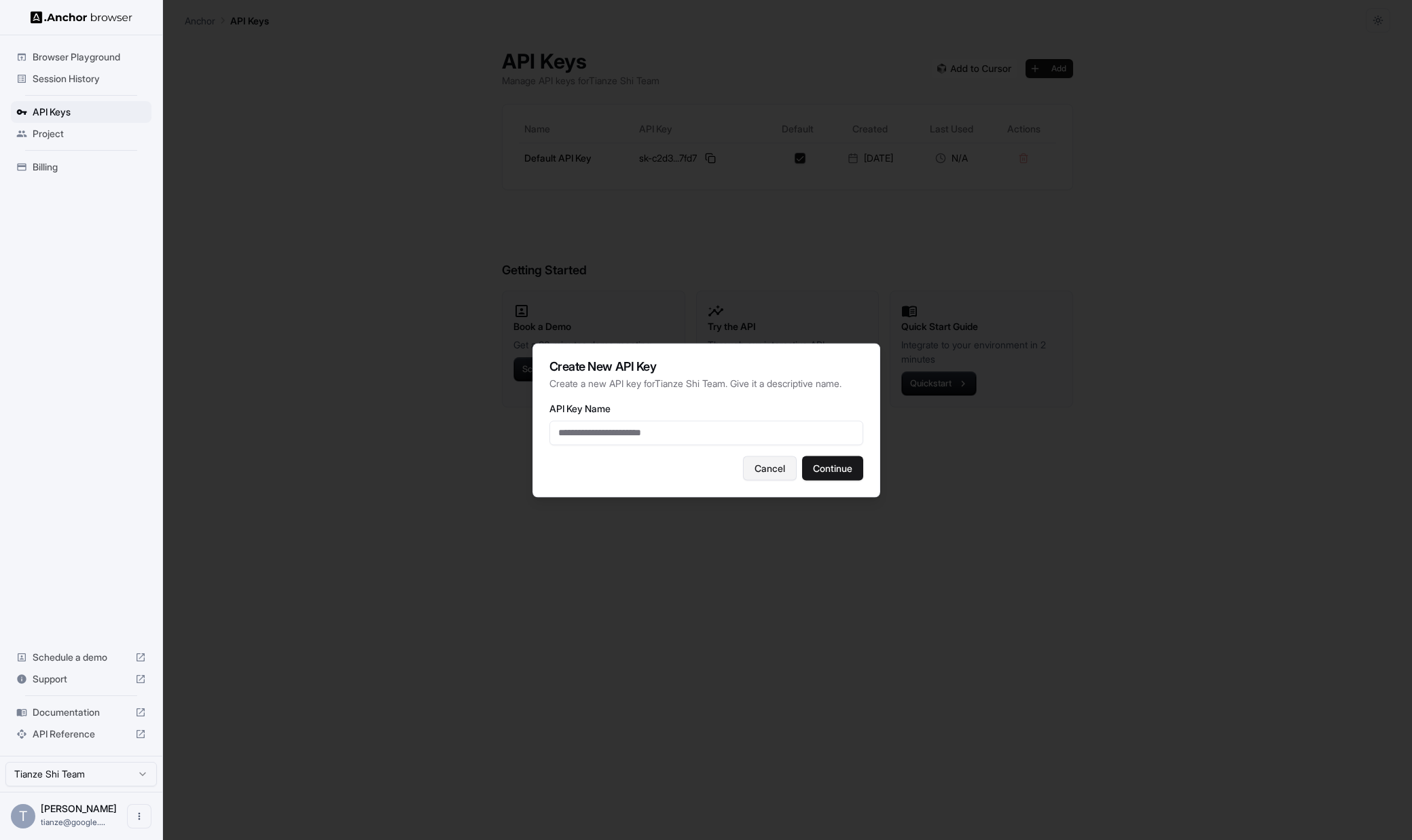
click at [760, 467] on button "Cancel" at bounding box center [769, 467] width 53 height 24
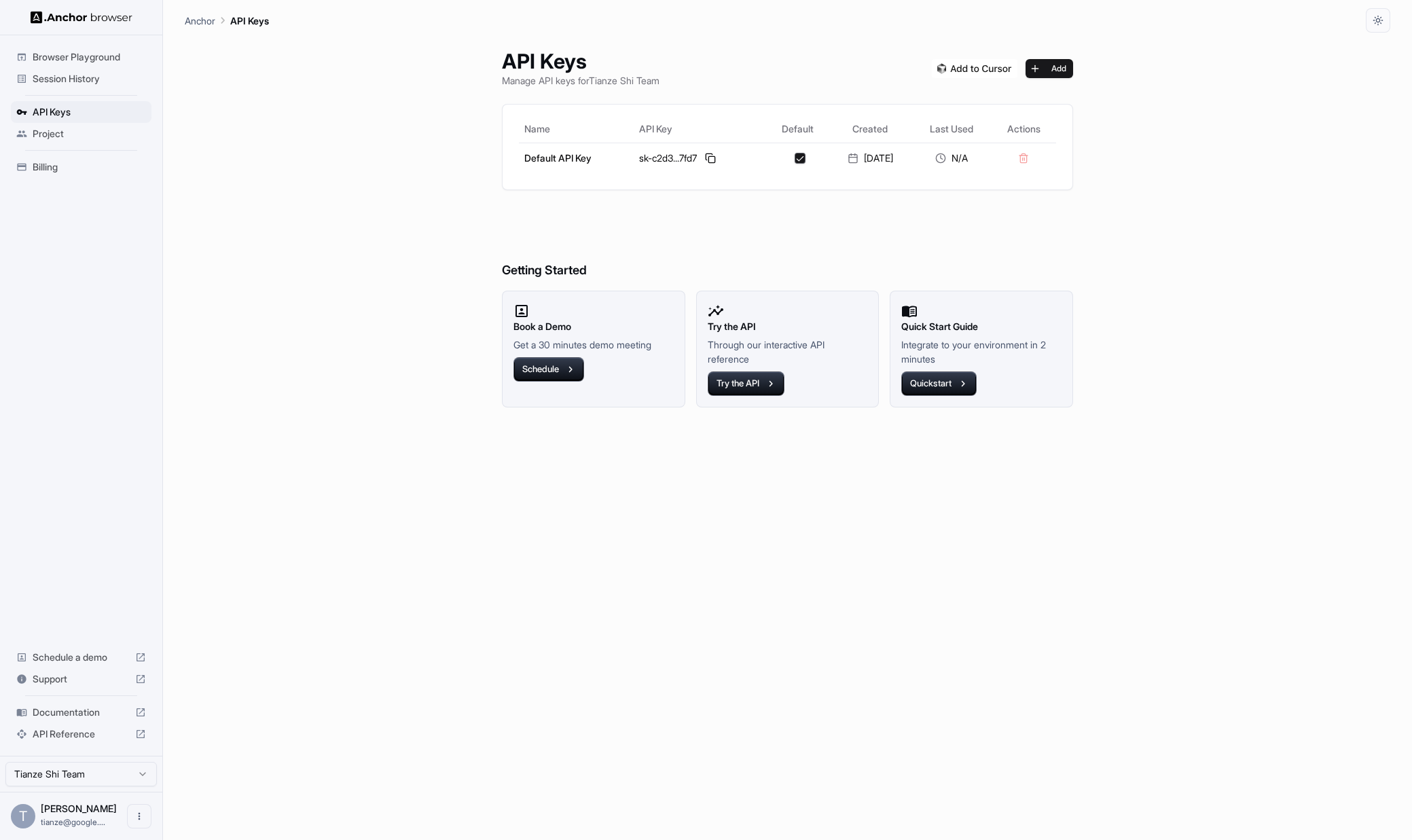
click at [606, 71] on h1 "API Keys" at bounding box center [580, 61] width 157 height 24
click at [602, 99] on div "API Keys Manage API keys for Tianze Shi Team Add Name API Key Default Created L…" at bounding box center [787, 436] width 604 height 807
click at [36, 170] on span "Billing" at bounding box center [89, 167] width 114 height 14
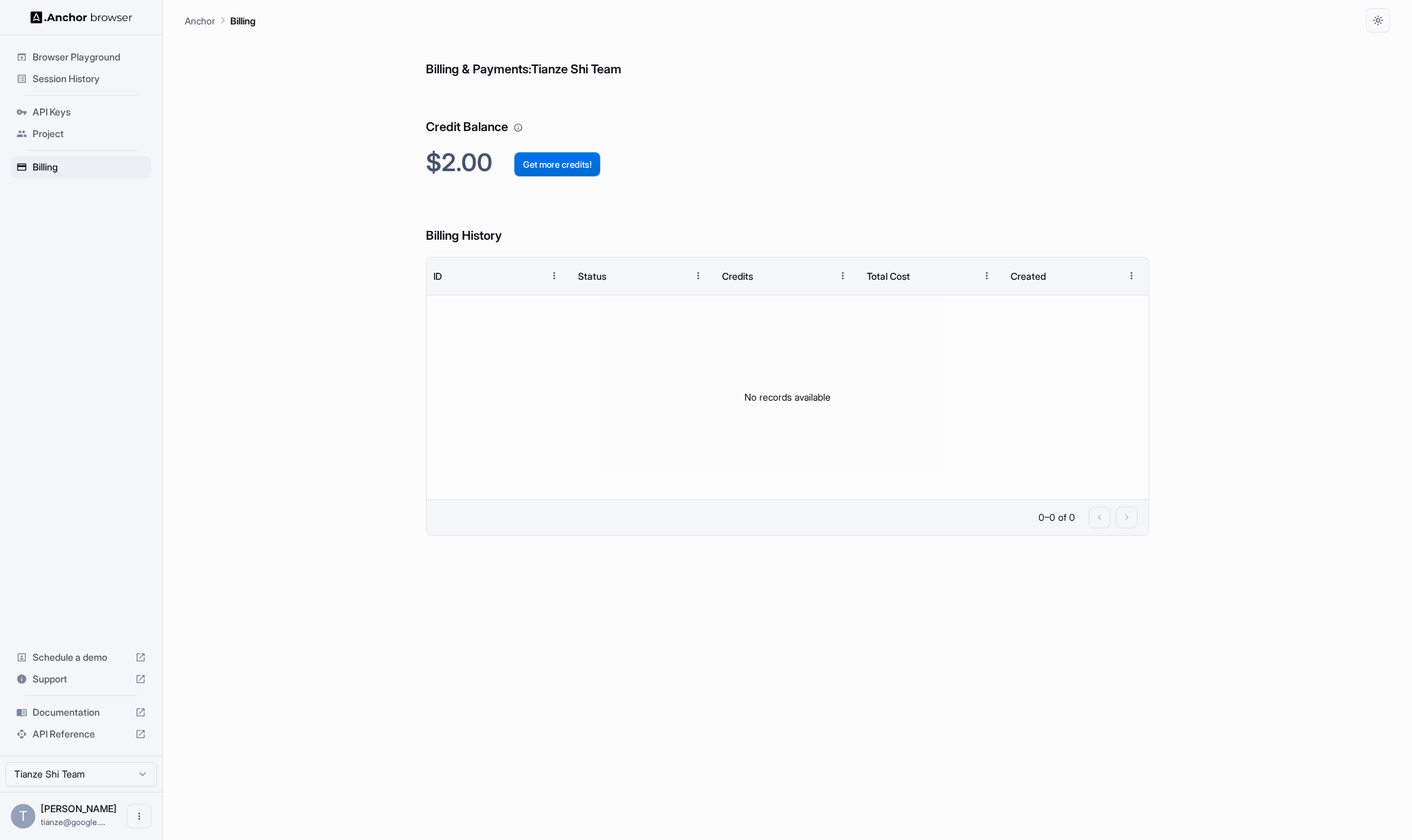
click at [600, 172] on button "Get more credits!" at bounding box center [557, 164] width 86 height 24
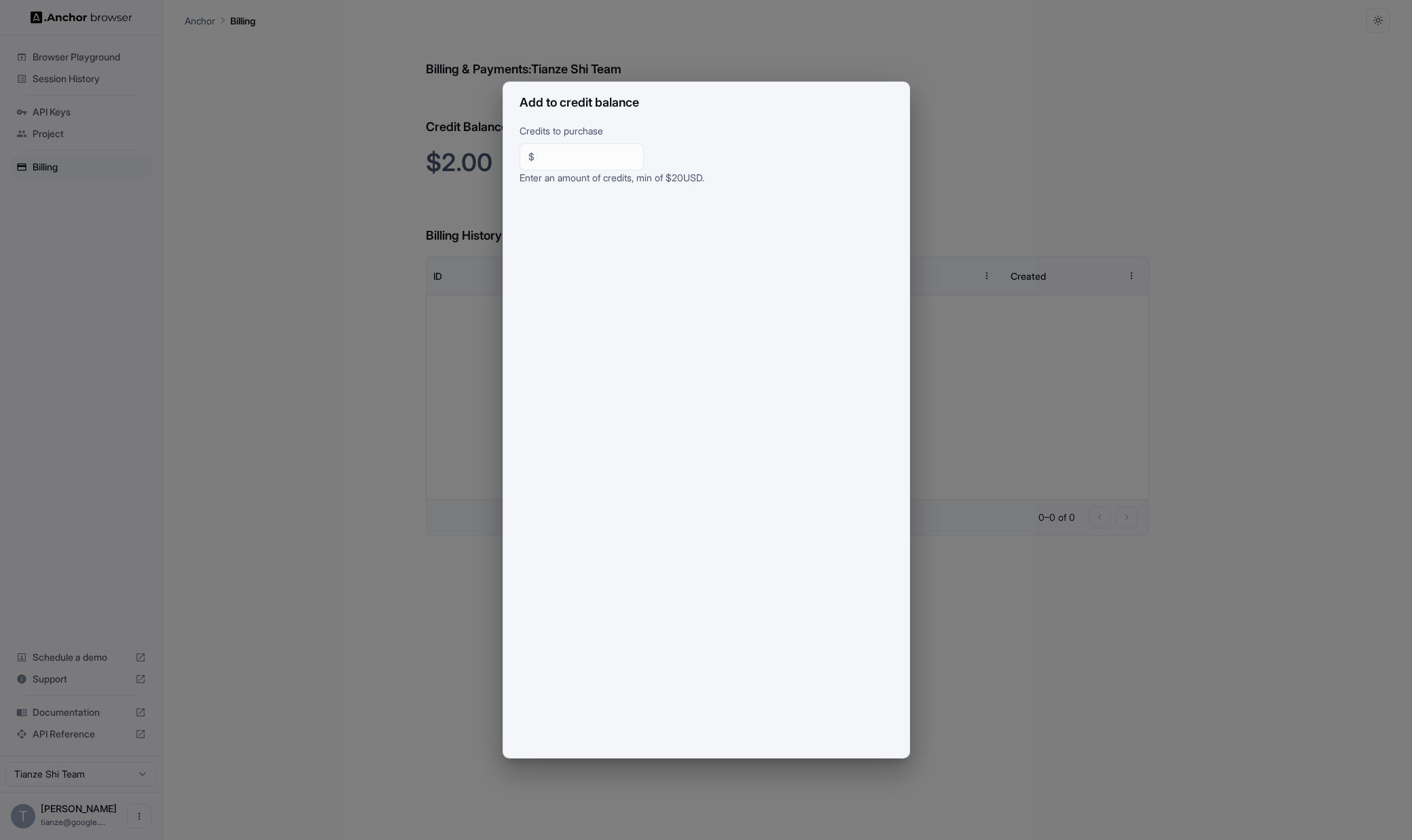
click at [993, 297] on div "Add to credit balance Credits to purchase $ ** ​ Enter an amount of credits, mi…" at bounding box center [706, 420] width 1412 height 840
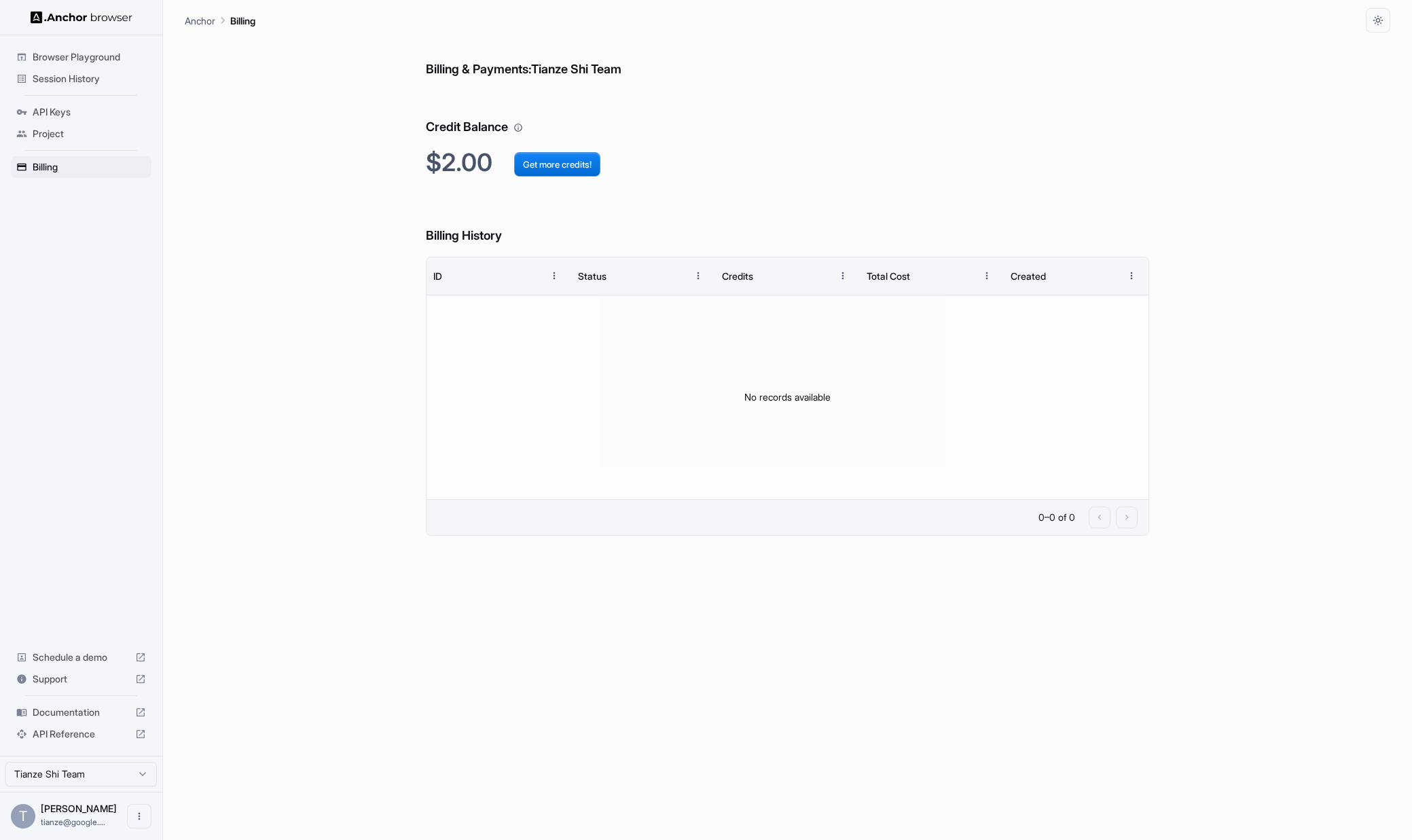
click at [129, 774] on html "Browser Playground Session History API Keys Project Billing Schedule a demo Sup…" at bounding box center [706, 420] width 1412 height 840
click at [299, 762] on html "Browser Playground Session History API Keys Project Billing Schedule a demo Sup…" at bounding box center [706, 420] width 1412 height 840
